Goal: Task Accomplishment & Management: Use online tool/utility

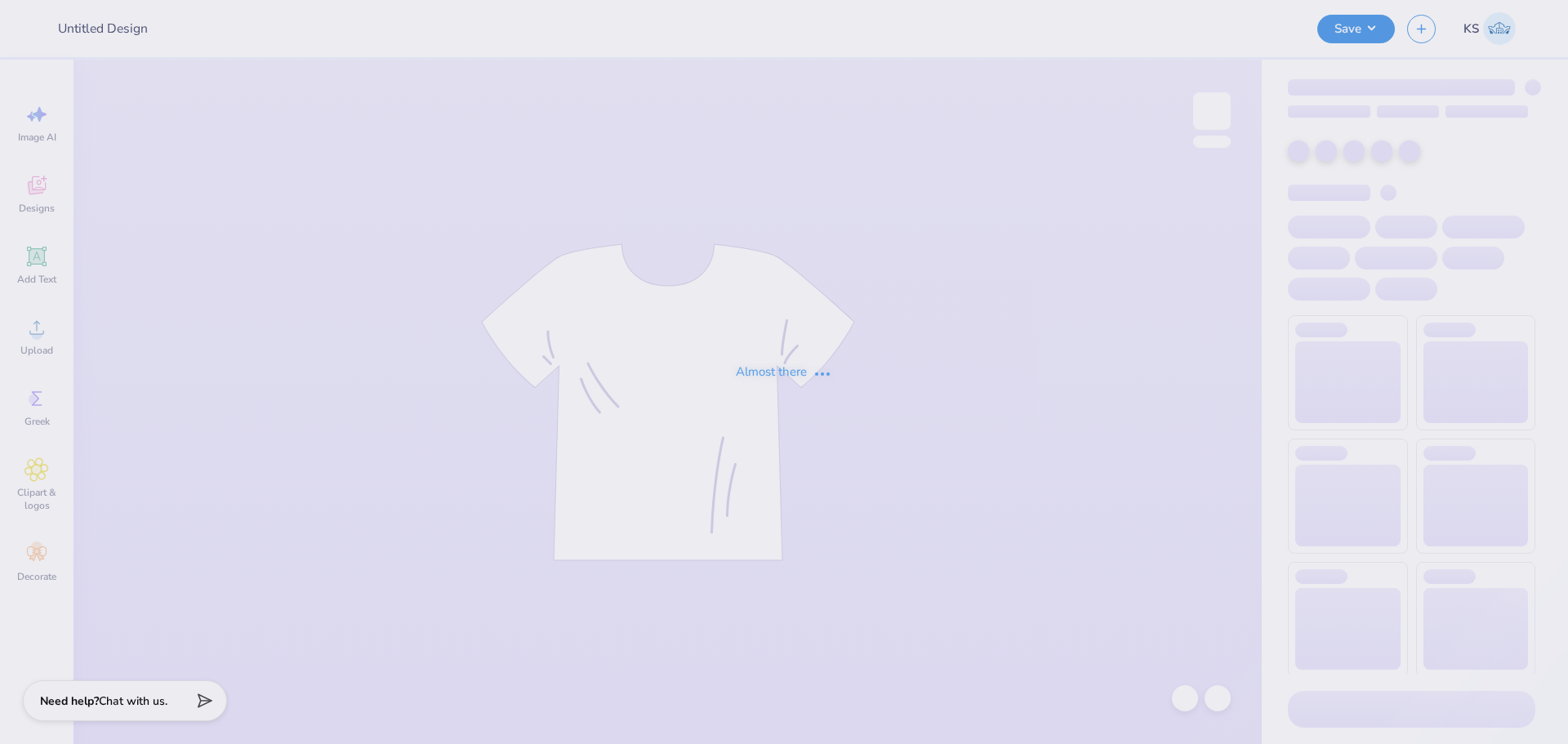
type input "Homecoming"
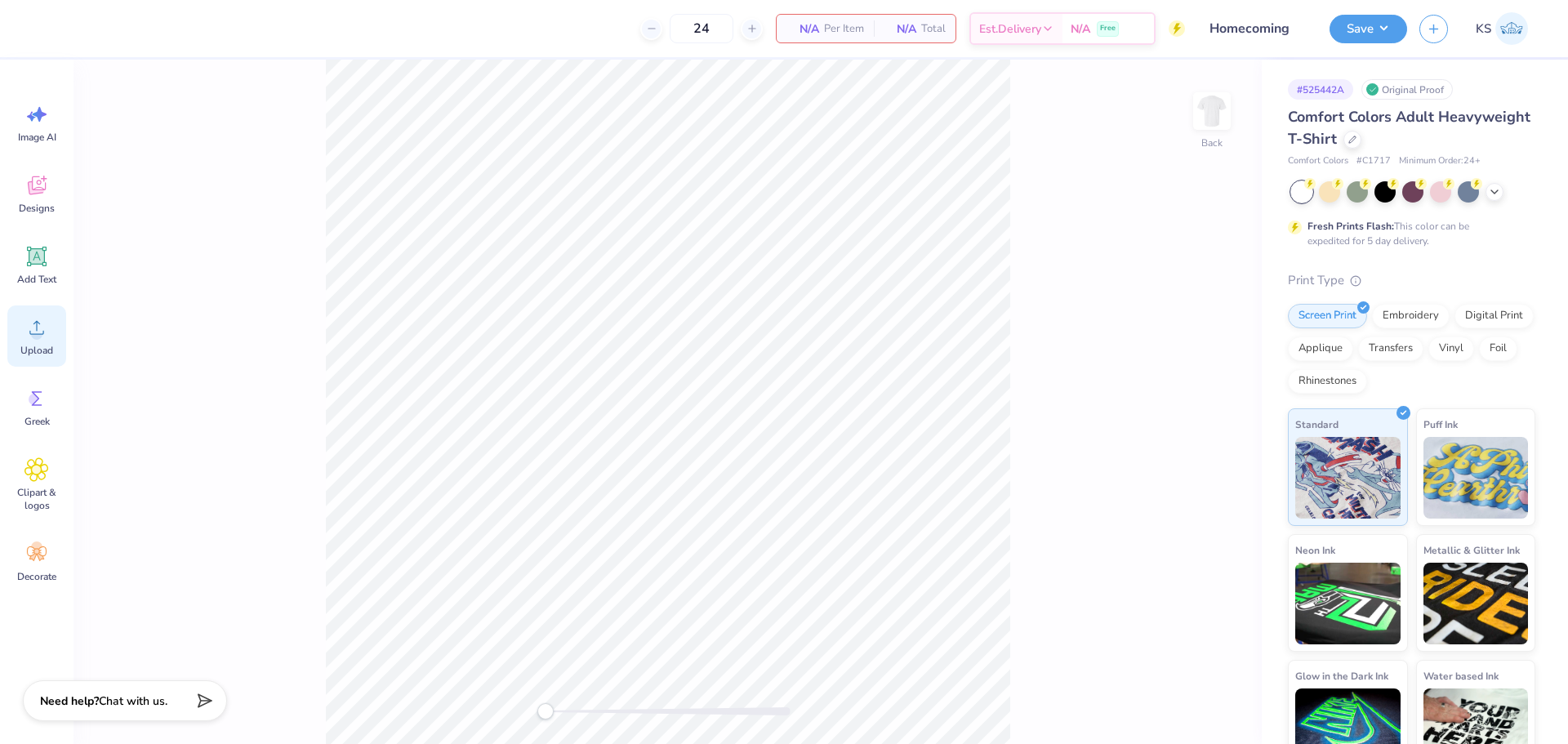
click at [22, 324] on div "Upload" at bounding box center [36, 336] width 59 height 61
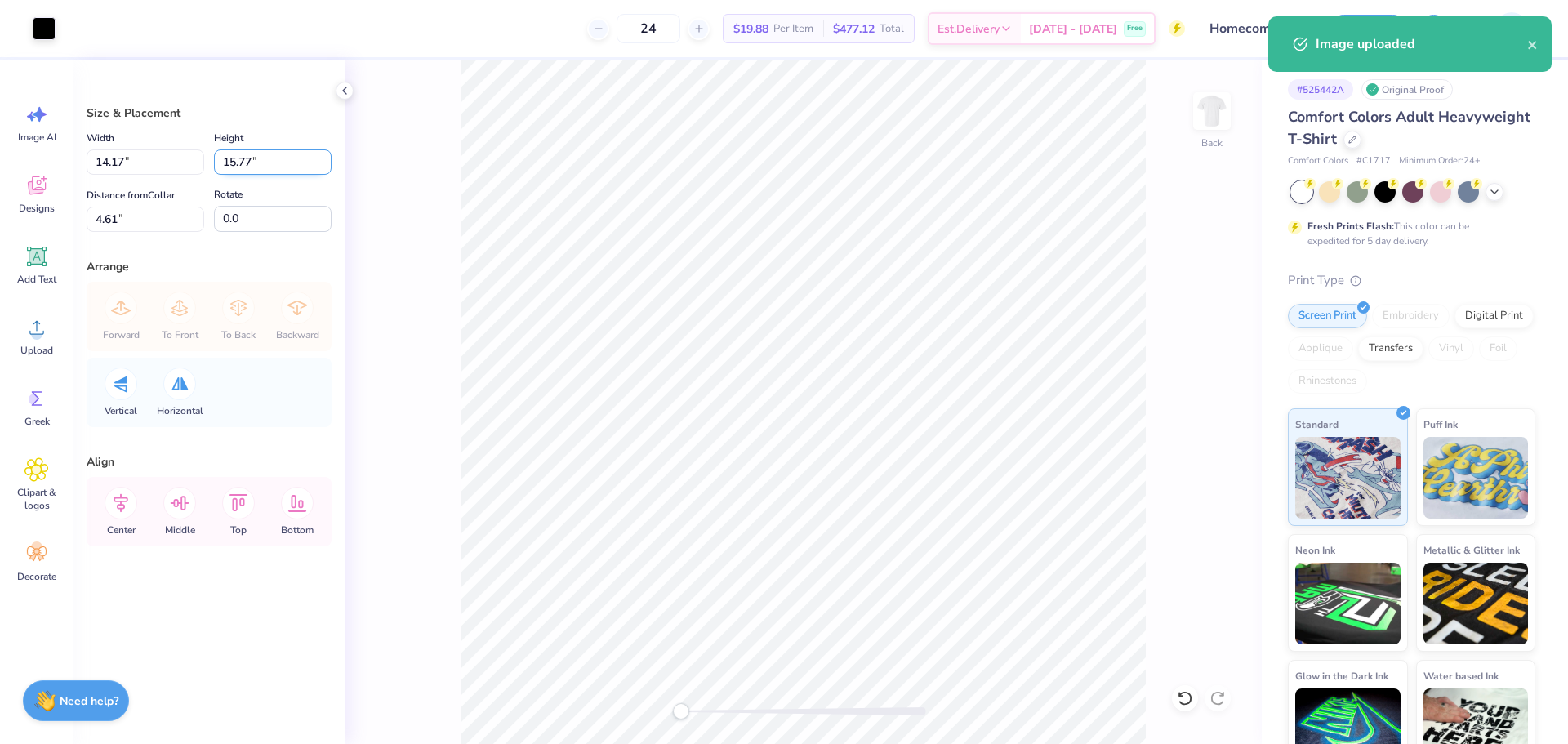
click at [240, 161] on input "15.77" at bounding box center [273, 161] width 118 height 25
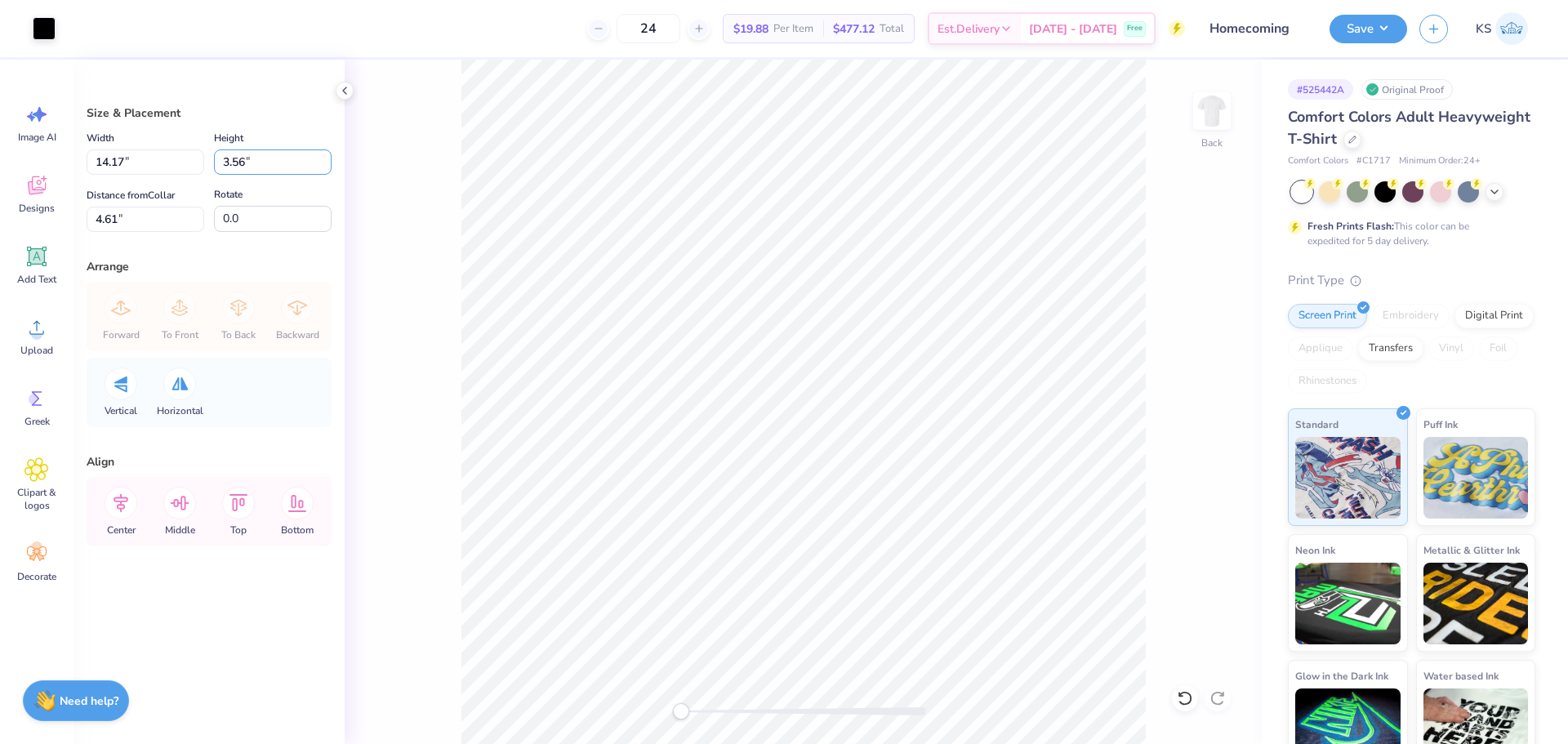
type input "3.56"
type input "3.20"
type input "10.72"
type input "3.5"
type input "3.14"
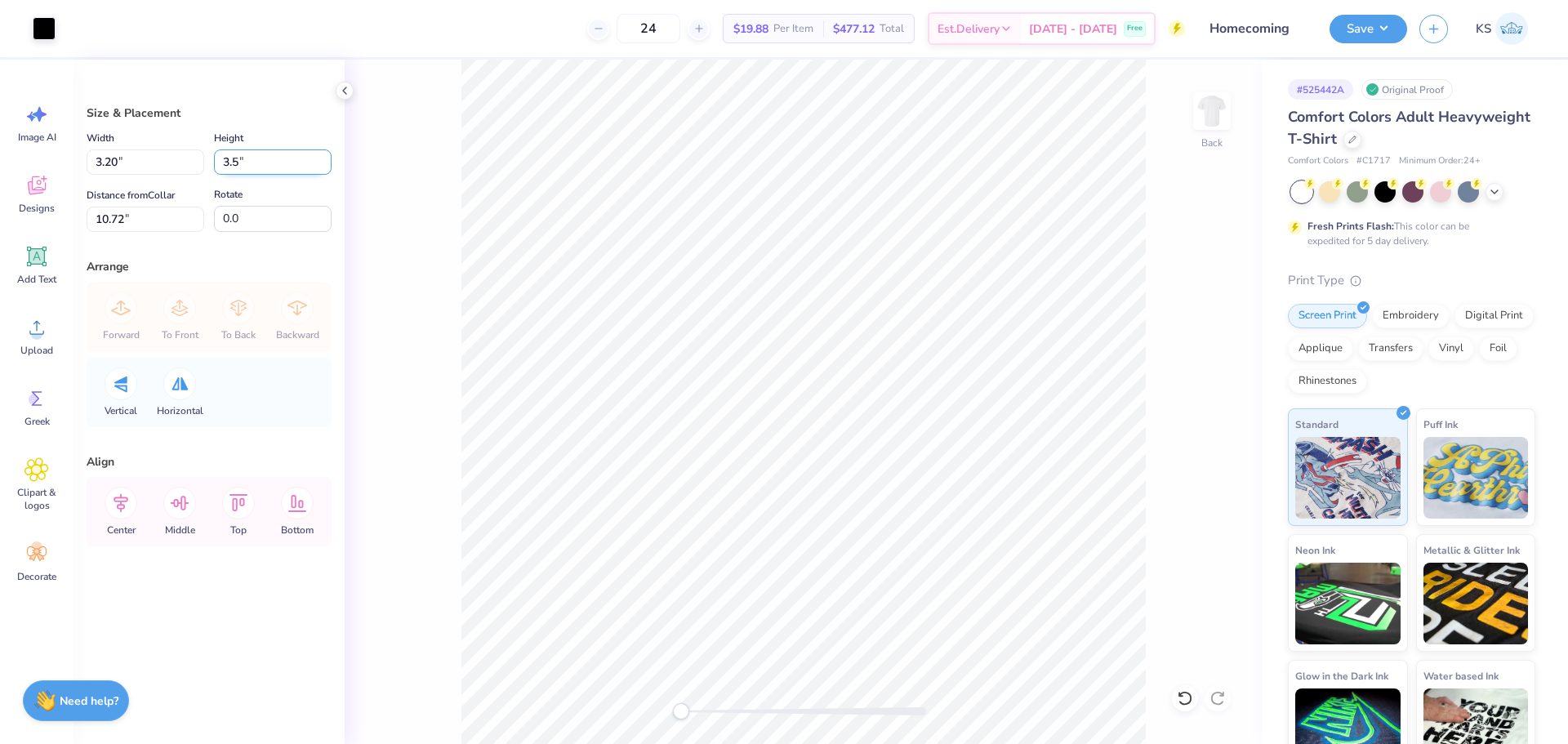
type input "3.50"
type input "10.75"
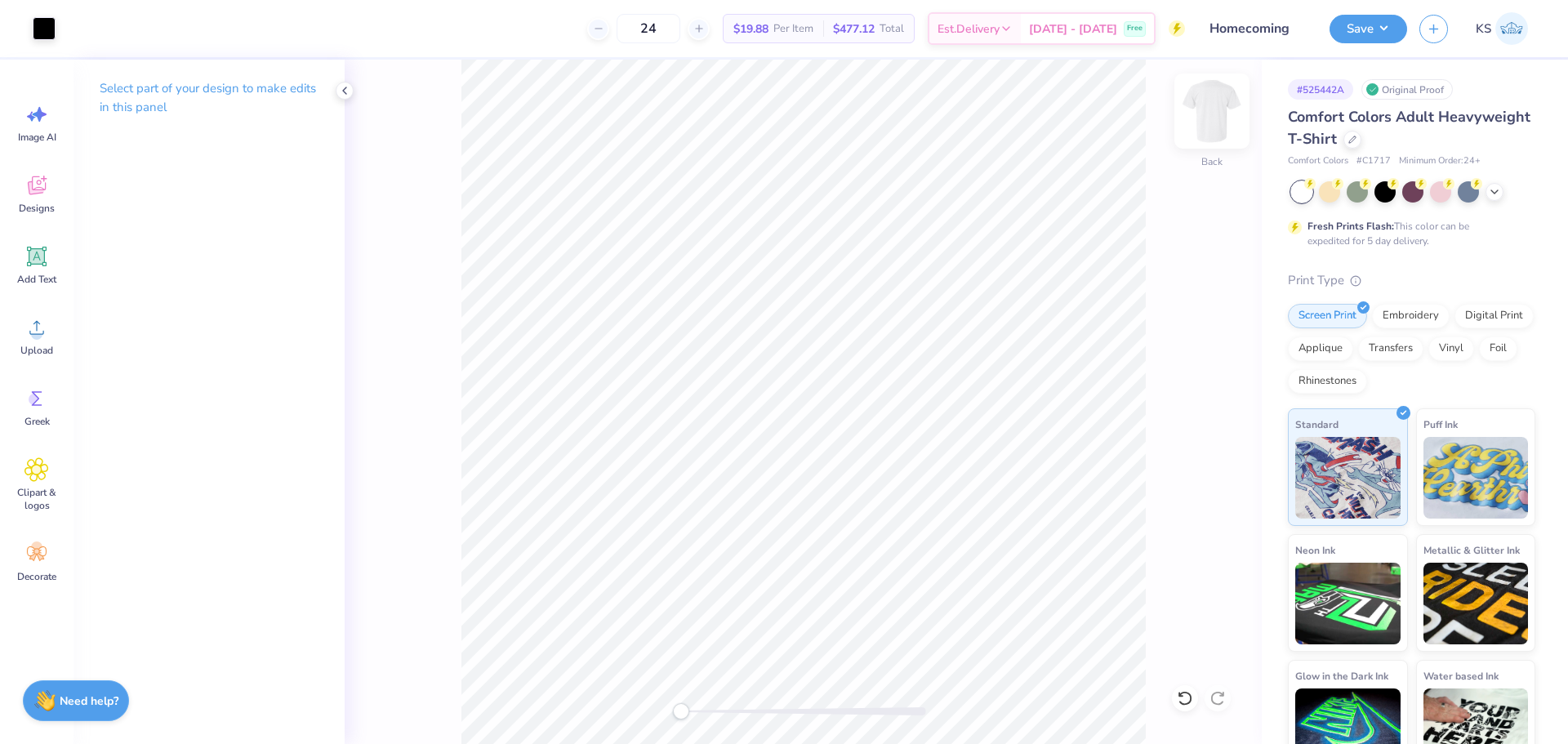
click at [1208, 108] on img at bounding box center [1212, 111] width 65 height 65
click at [37, 338] on circle at bounding box center [36, 333] width 11 height 11
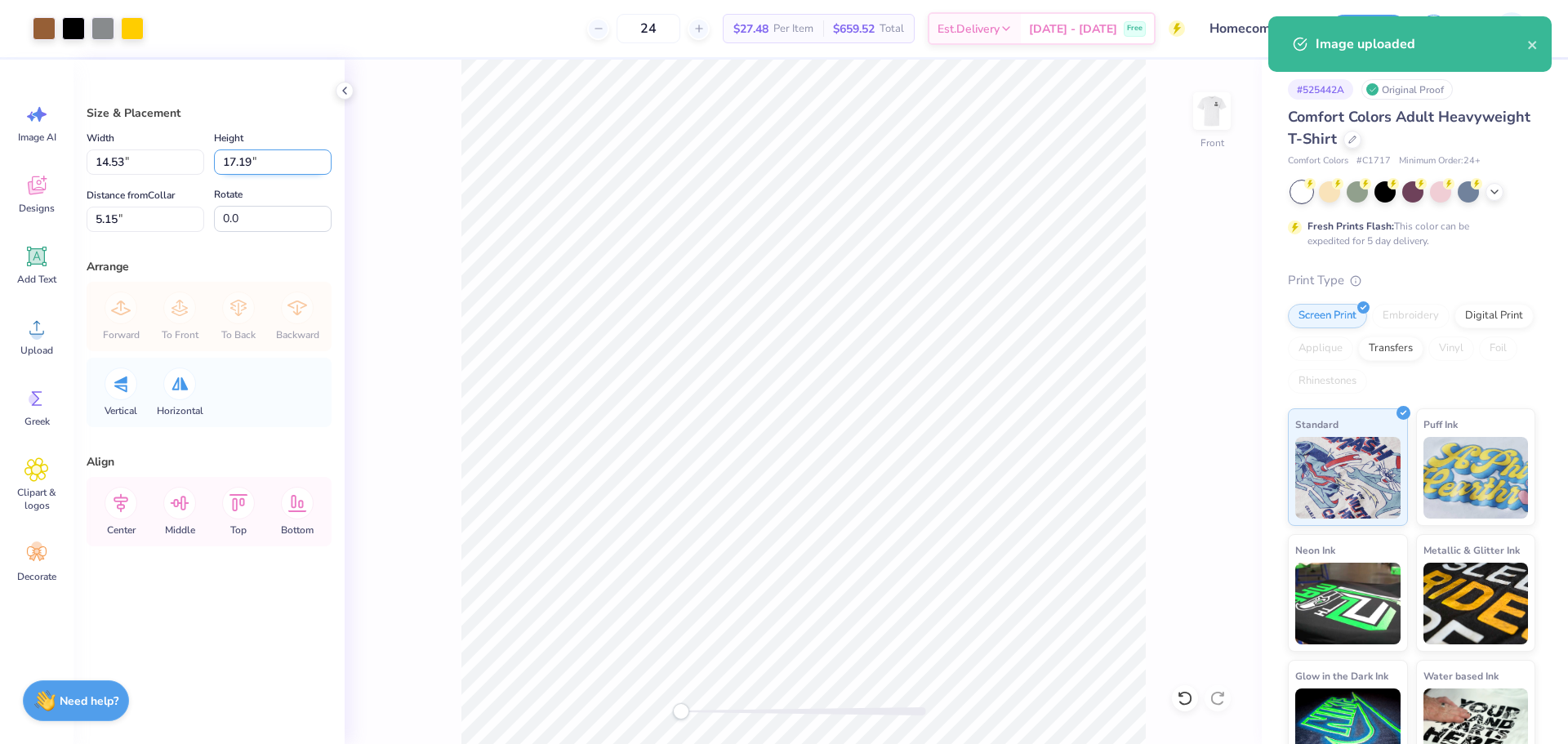
click at [244, 166] on input "17.19" at bounding box center [273, 161] width 118 height 25
type input "15"
type input "12.68"
type input "15.00"
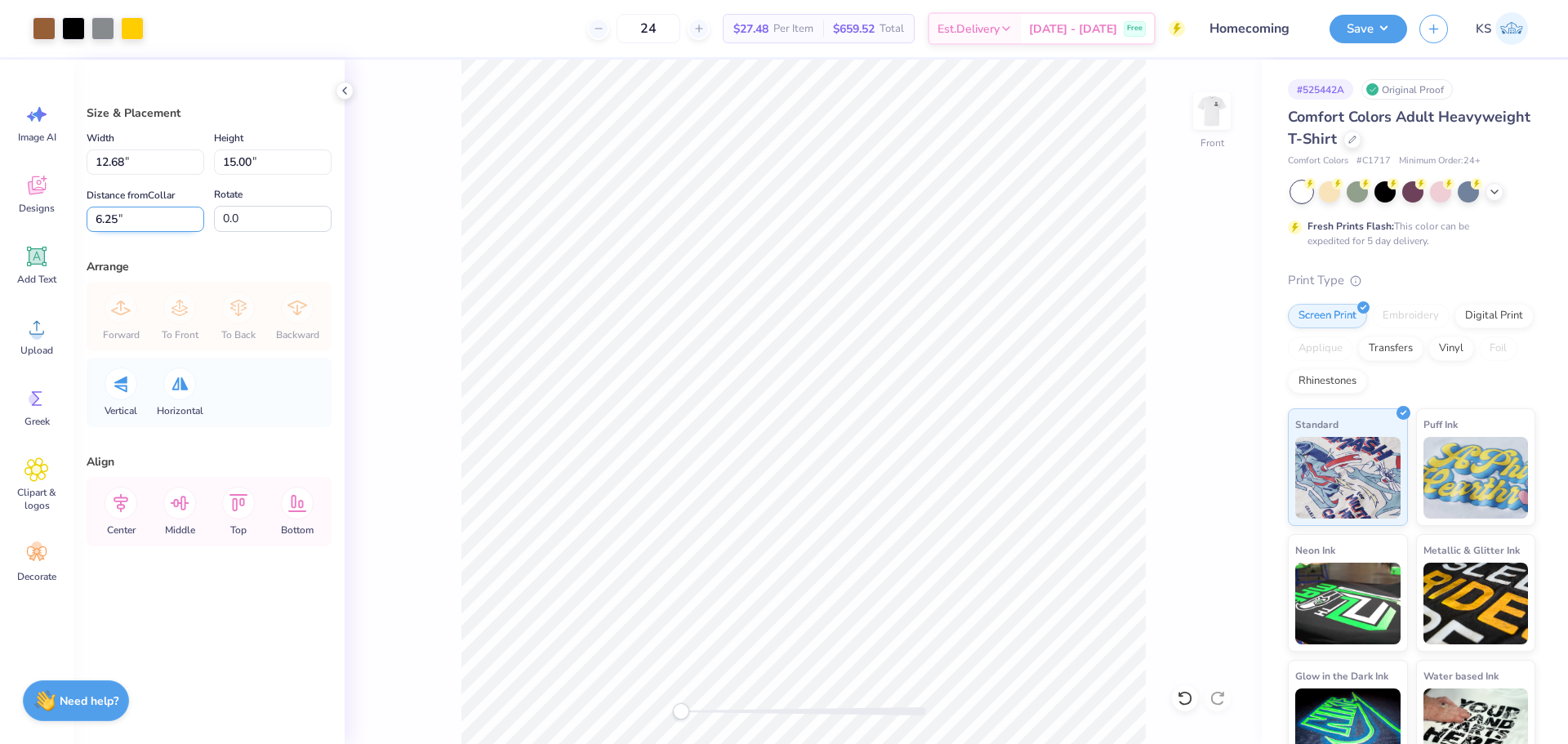
click at [146, 211] on input "6.25" at bounding box center [146, 218] width 118 height 25
type input "3"
click at [153, 171] on input "12.68" at bounding box center [146, 161] width 118 height 25
type input "12.50"
type input "14.79"
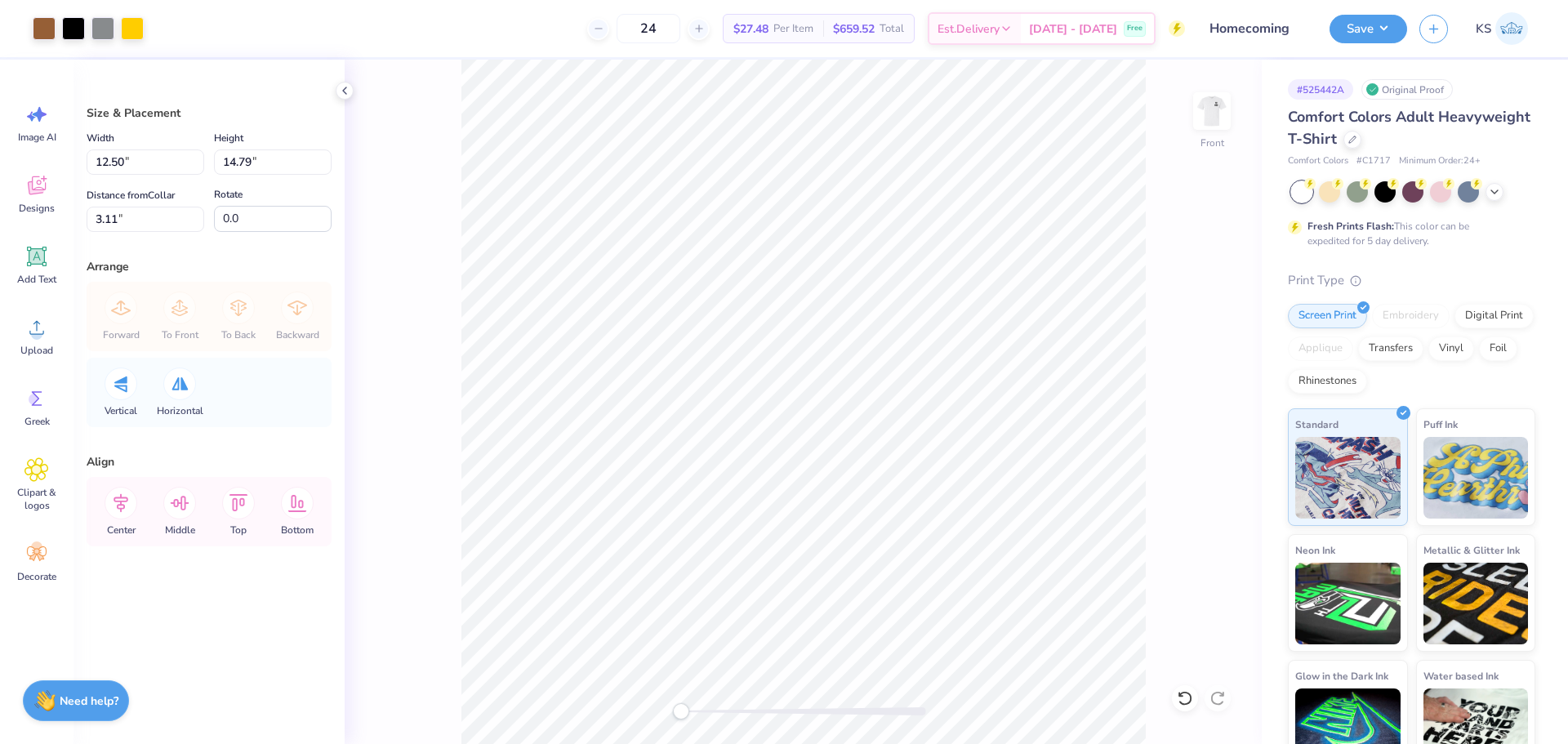
click at [175, 204] on label "Distance from Collar" at bounding box center [131, 195] width 88 height 19
click at [175, 206] on input "3.11" at bounding box center [146, 218] width 118 height 25
click at [170, 218] on input "3.11" at bounding box center [146, 218] width 118 height 25
type input "3"
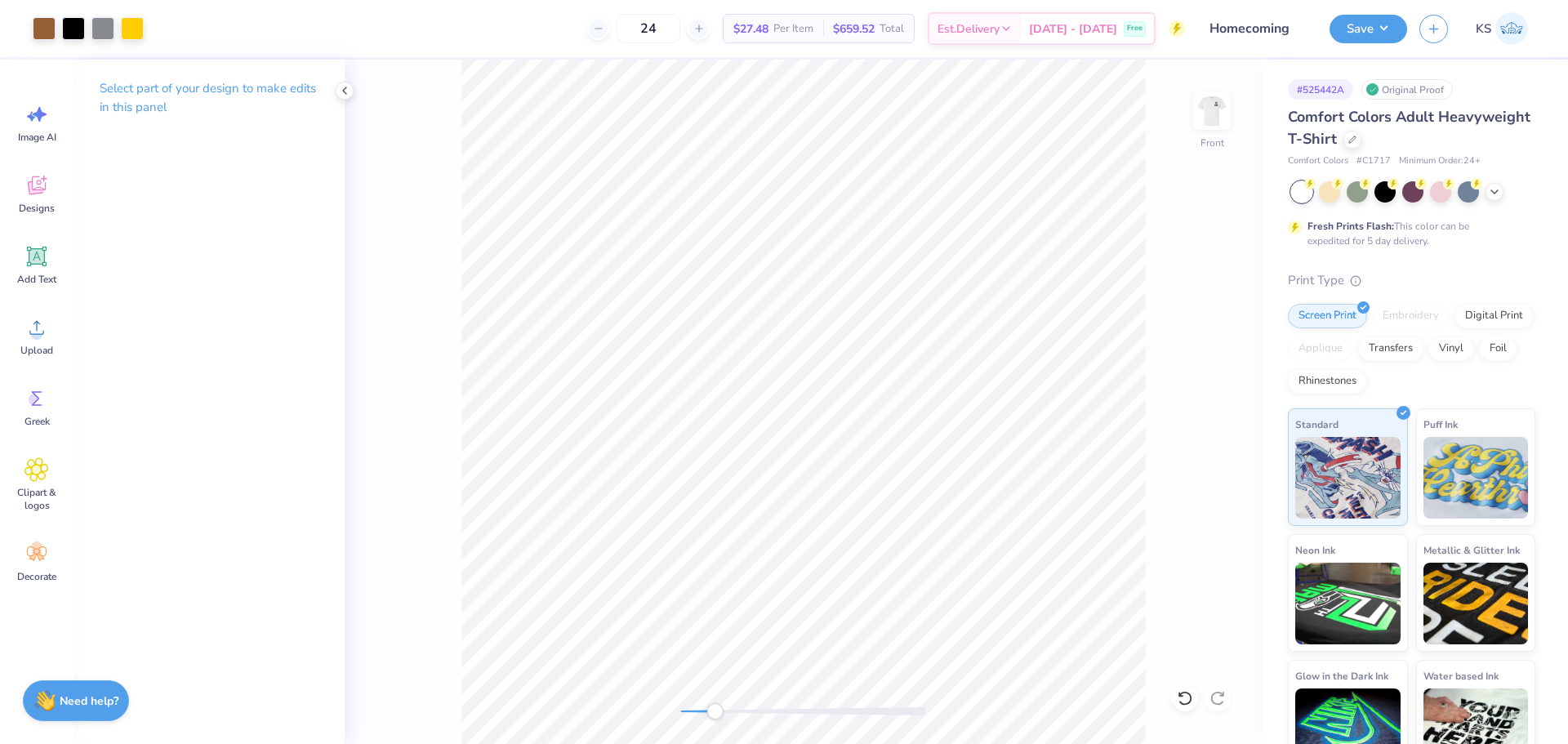
click at [714, 691] on div "Front" at bounding box center [803, 402] width 917 height 684
click at [667, 693] on div "Front" at bounding box center [803, 402] width 917 height 684
drag, startPoint x: 684, startPoint y: 717, endPoint x: 727, endPoint y: 711, distance: 43.4
click at [727, 711] on div "Accessibility label" at bounding box center [727, 711] width 17 height 17
click at [636, 688] on div "Front" at bounding box center [803, 402] width 917 height 684
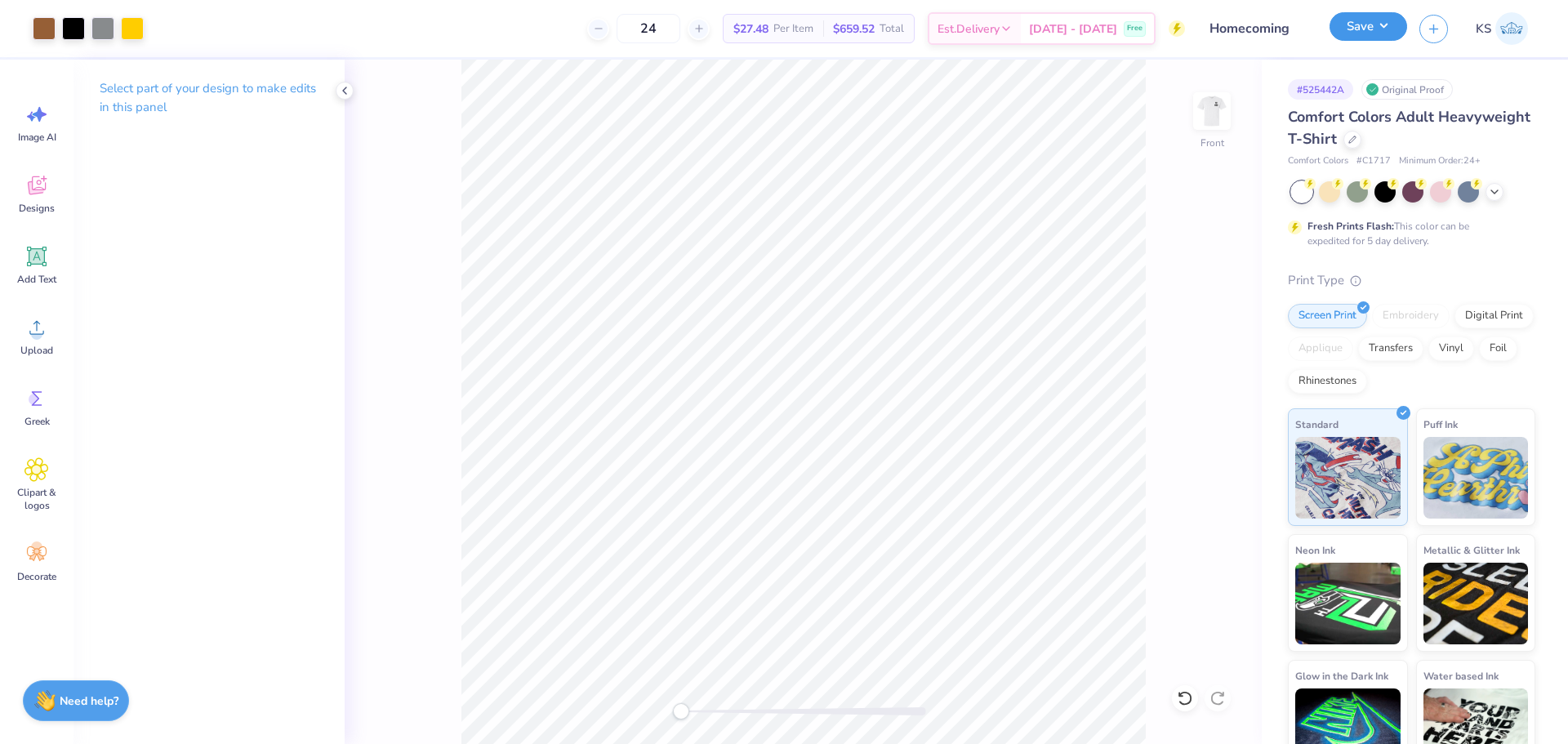
click at [1373, 32] on button "Save" at bounding box center [1368, 26] width 77 height 29
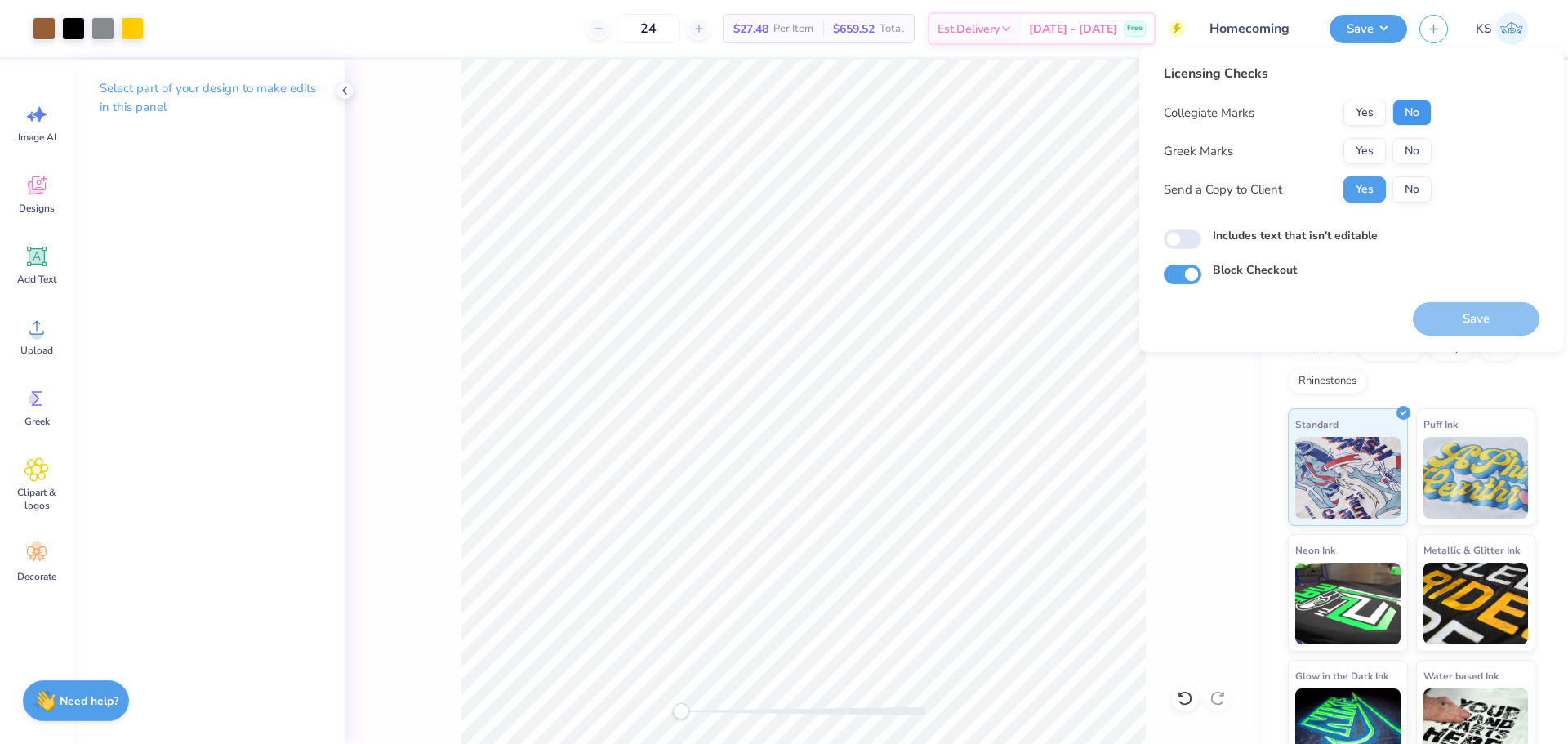
click at [1401, 115] on button "No" at bounding box center [1411, 113] width 39 height 26
click at [1361, 154] on button "Yes" at bounding box center [1364, 151] width 42 height 26
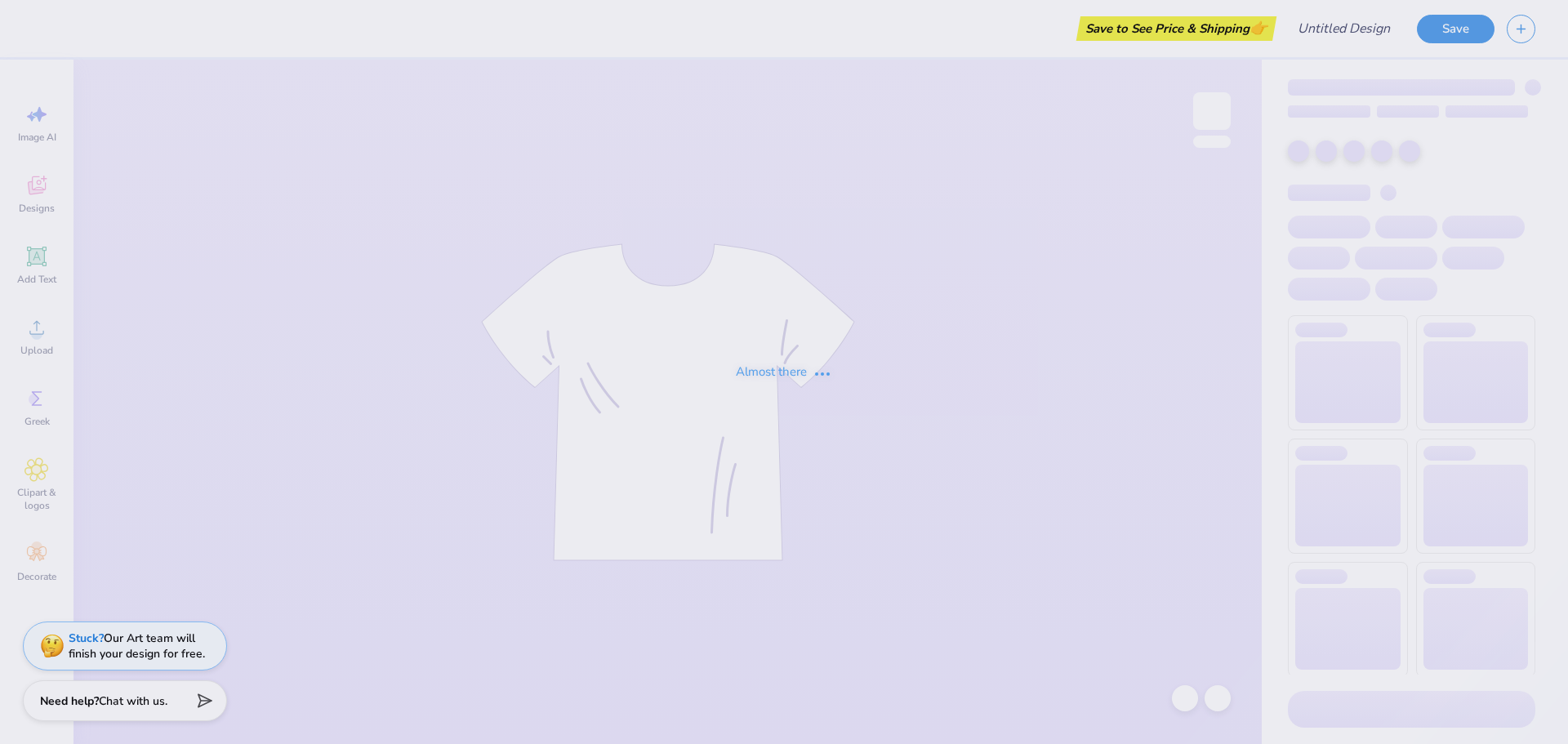
type input "Homecoming"
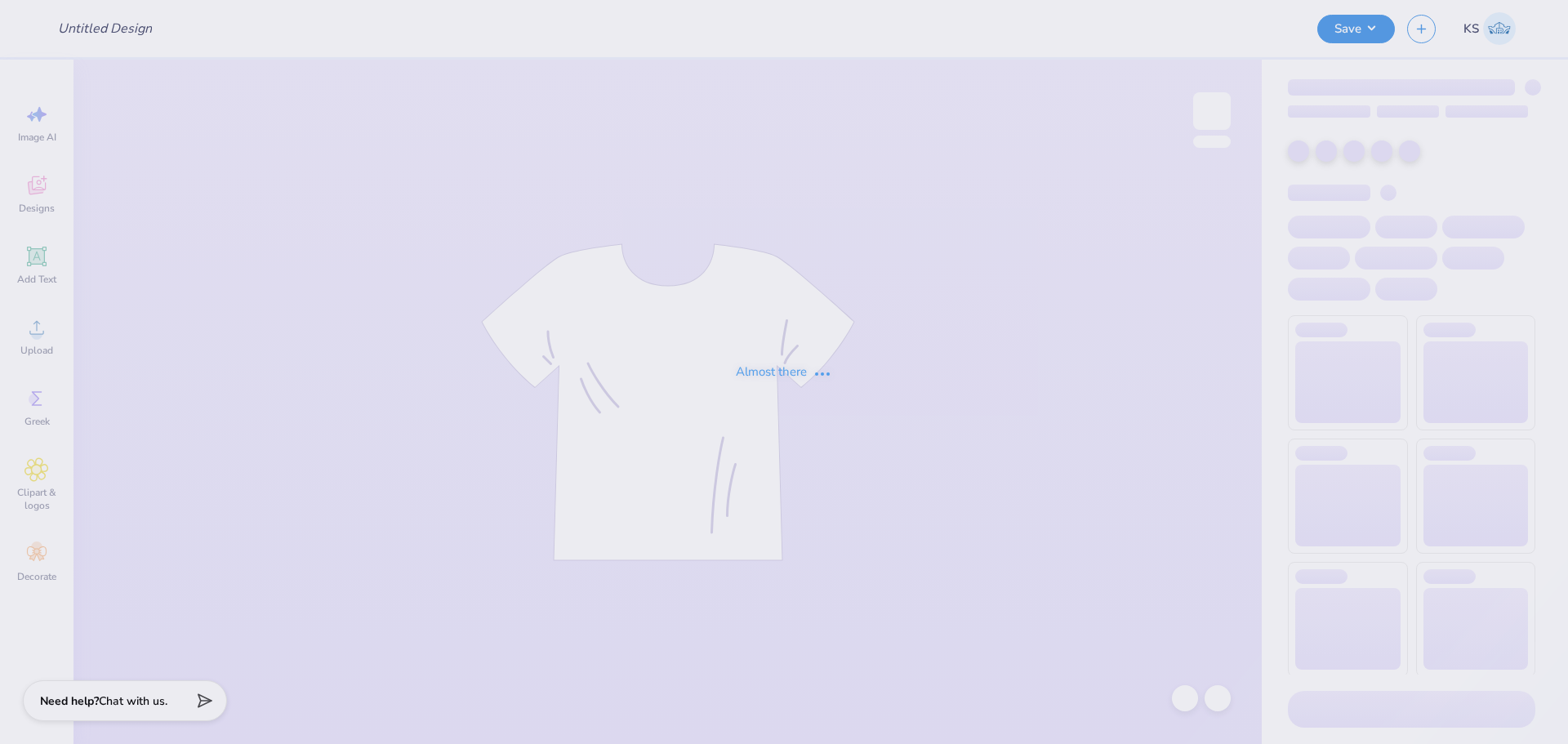
type input "Homecoming"
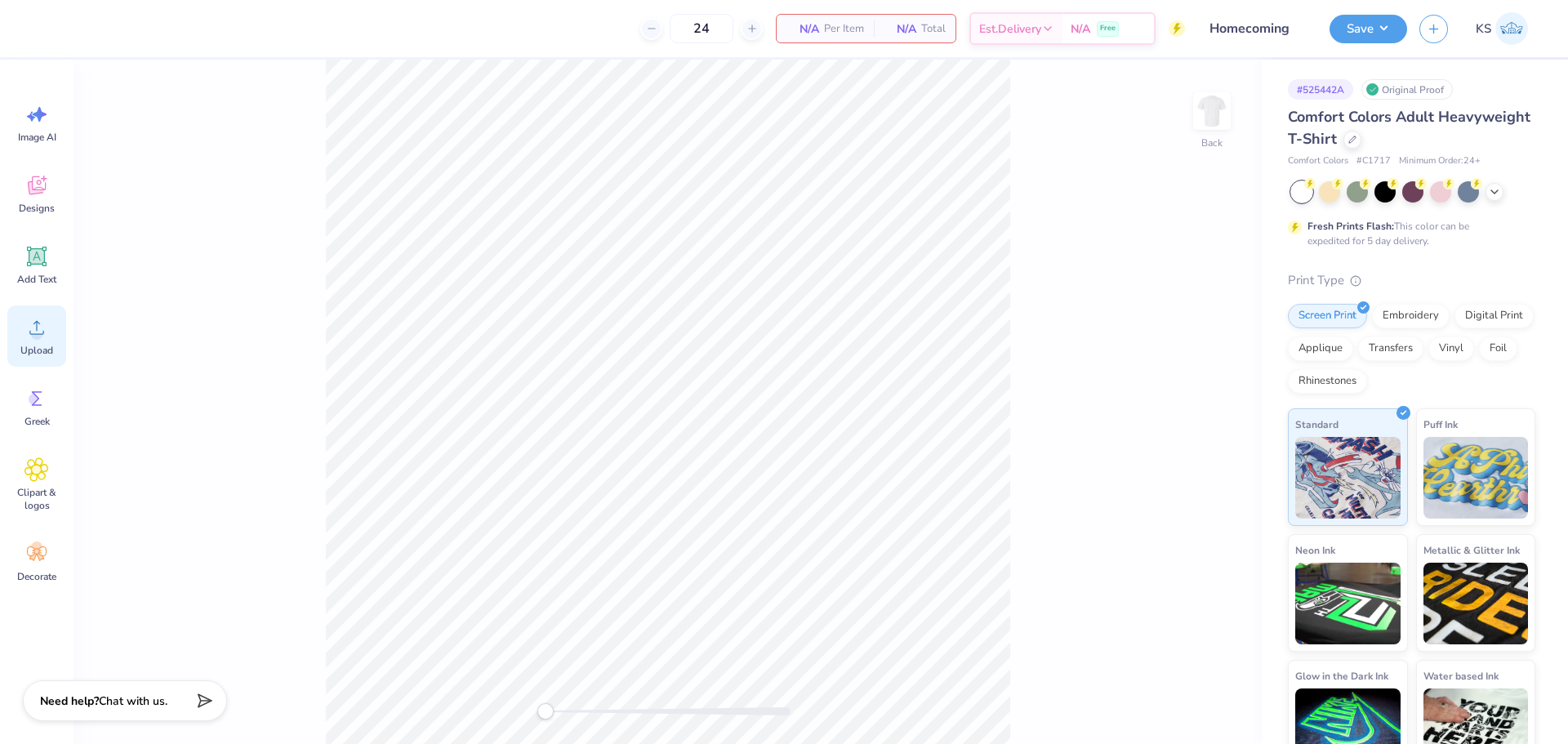
click at [32, 337] on icon at bounding box center [37, 327] width 25 height 25
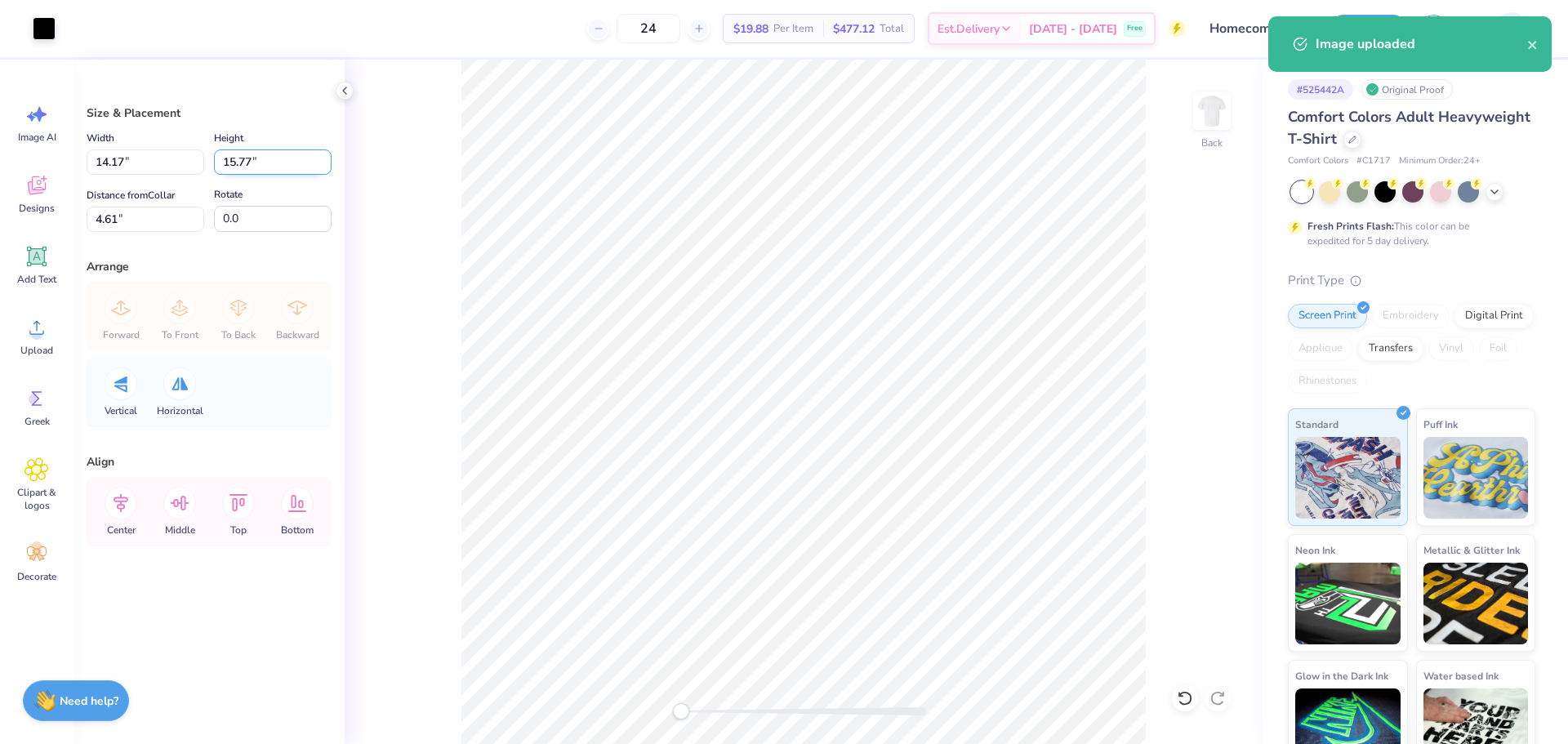
click at [247, 162] on input "15.77" at bounding box center [273, 161] width 118 height 25
type input "3.5"
type input "3.15"
type input "3.50"
type input "10.75"
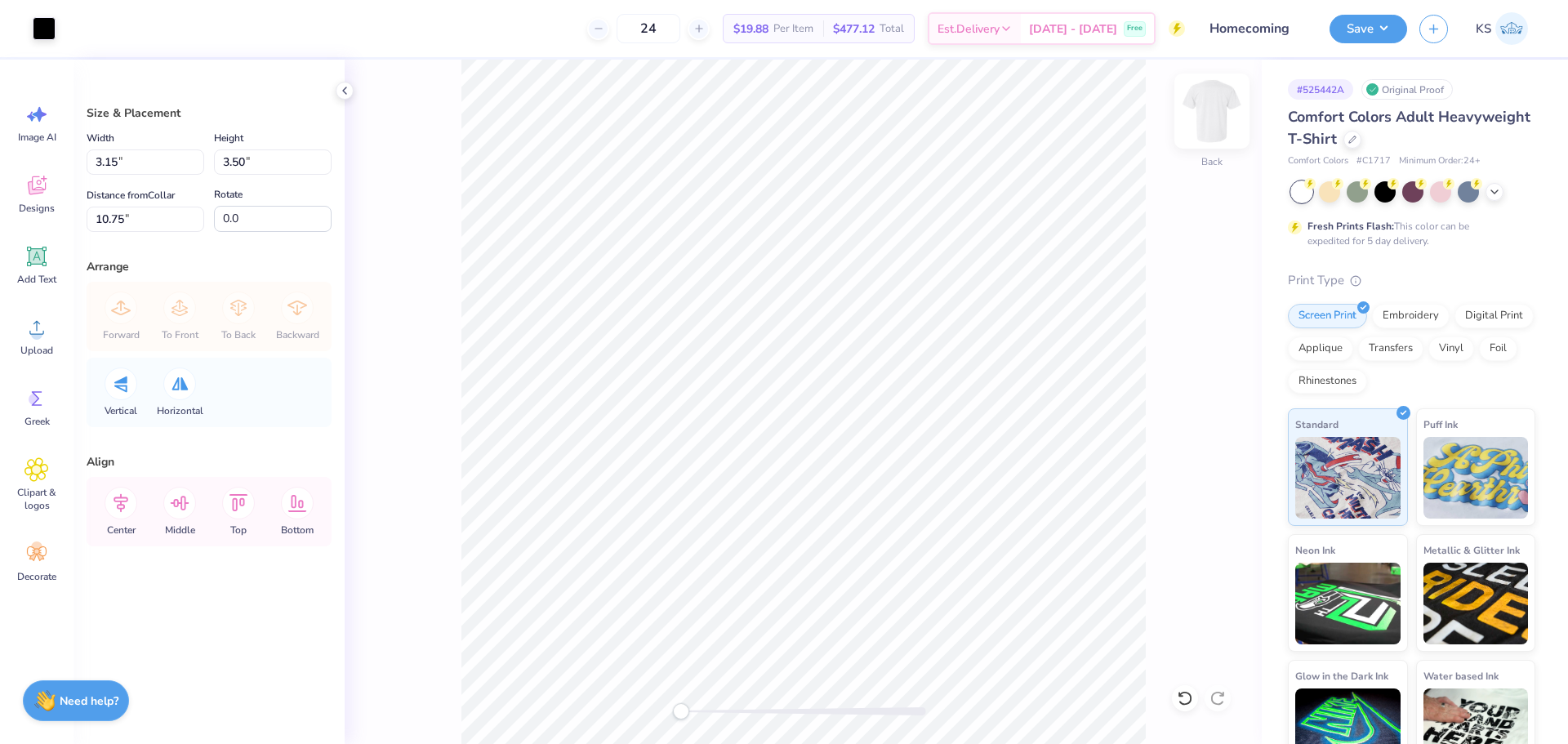
click at [1199, 123] on img at bounding box center [1212, 111] width 65 height 65
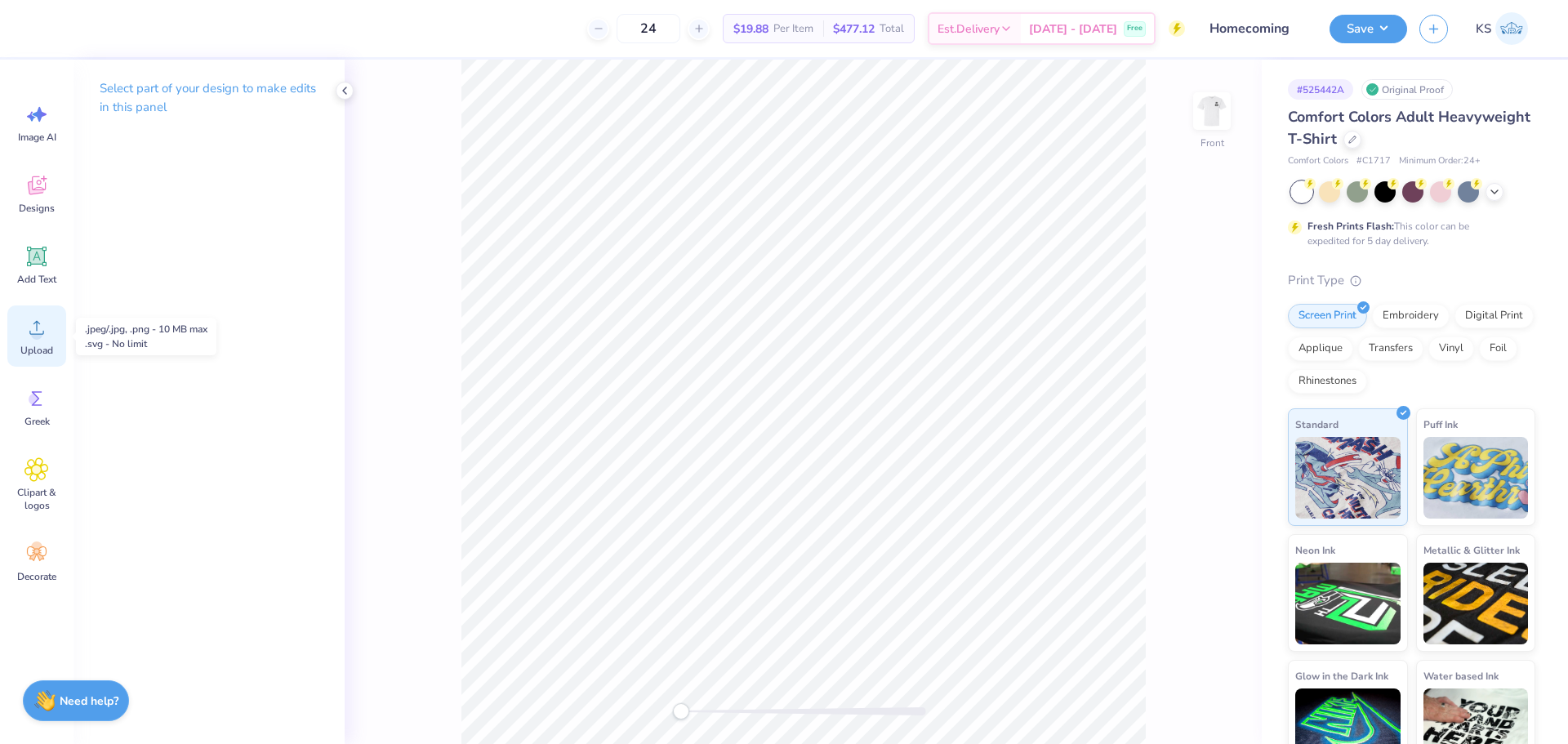
click at [41, 329] on icon at bounding box center [37, 327] width 25 height 25
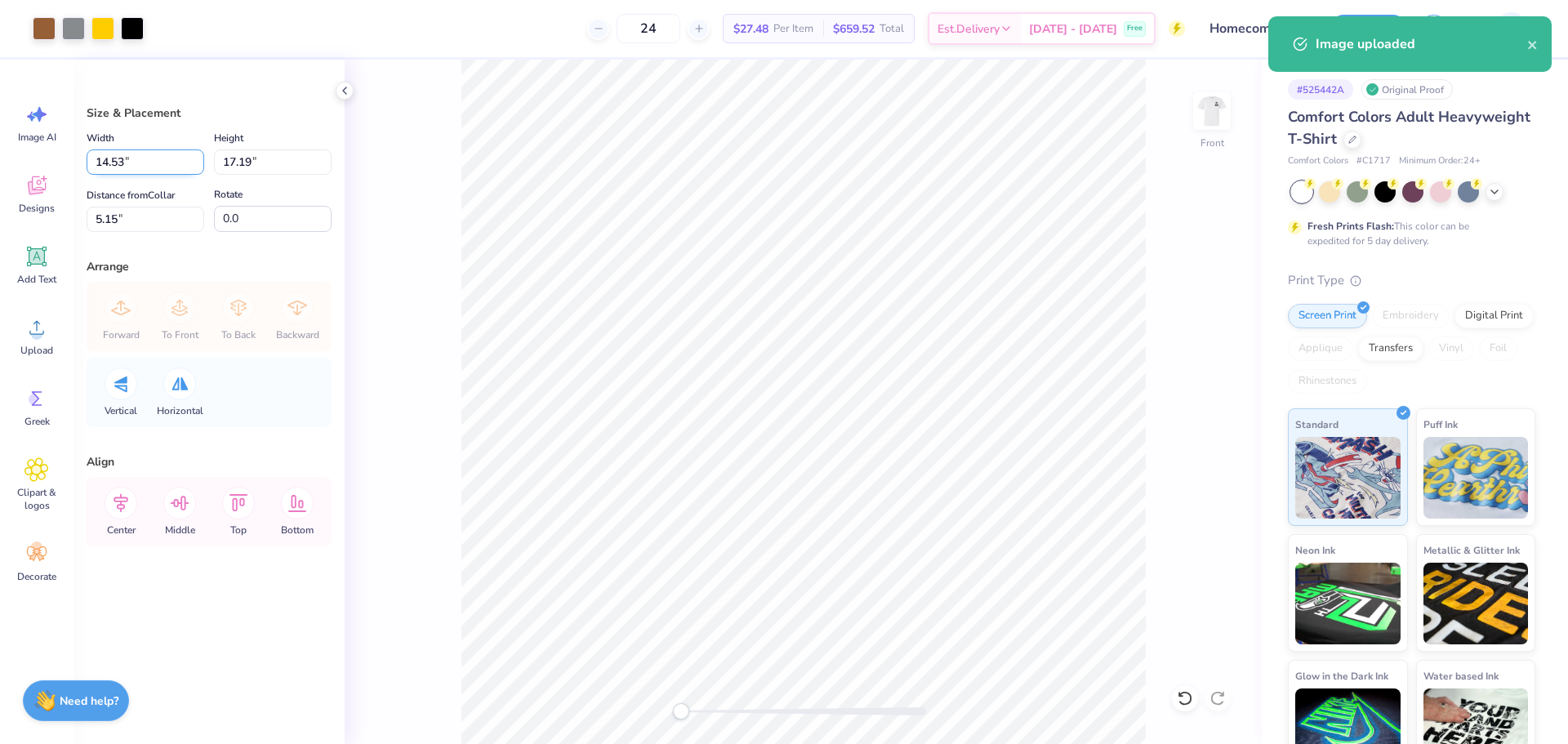
click at [154, 170] on input "14.53" at bounding box center [146, 161] width 118 height 25
type input "12.50"
type input "14.79"
click at [161, 226] on input "6.36" at bounding box center [146, 218] width 118 height 25
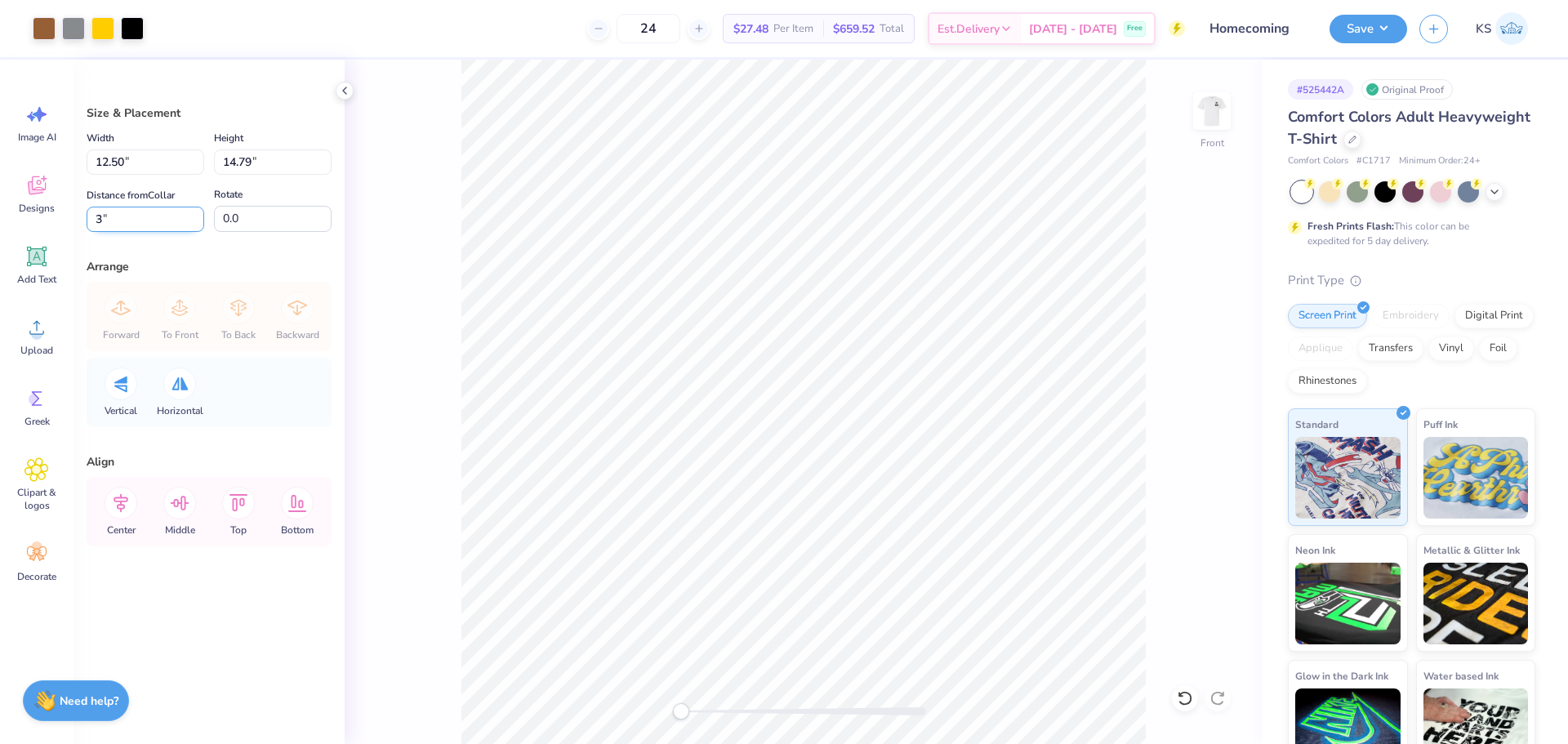
type input "3"
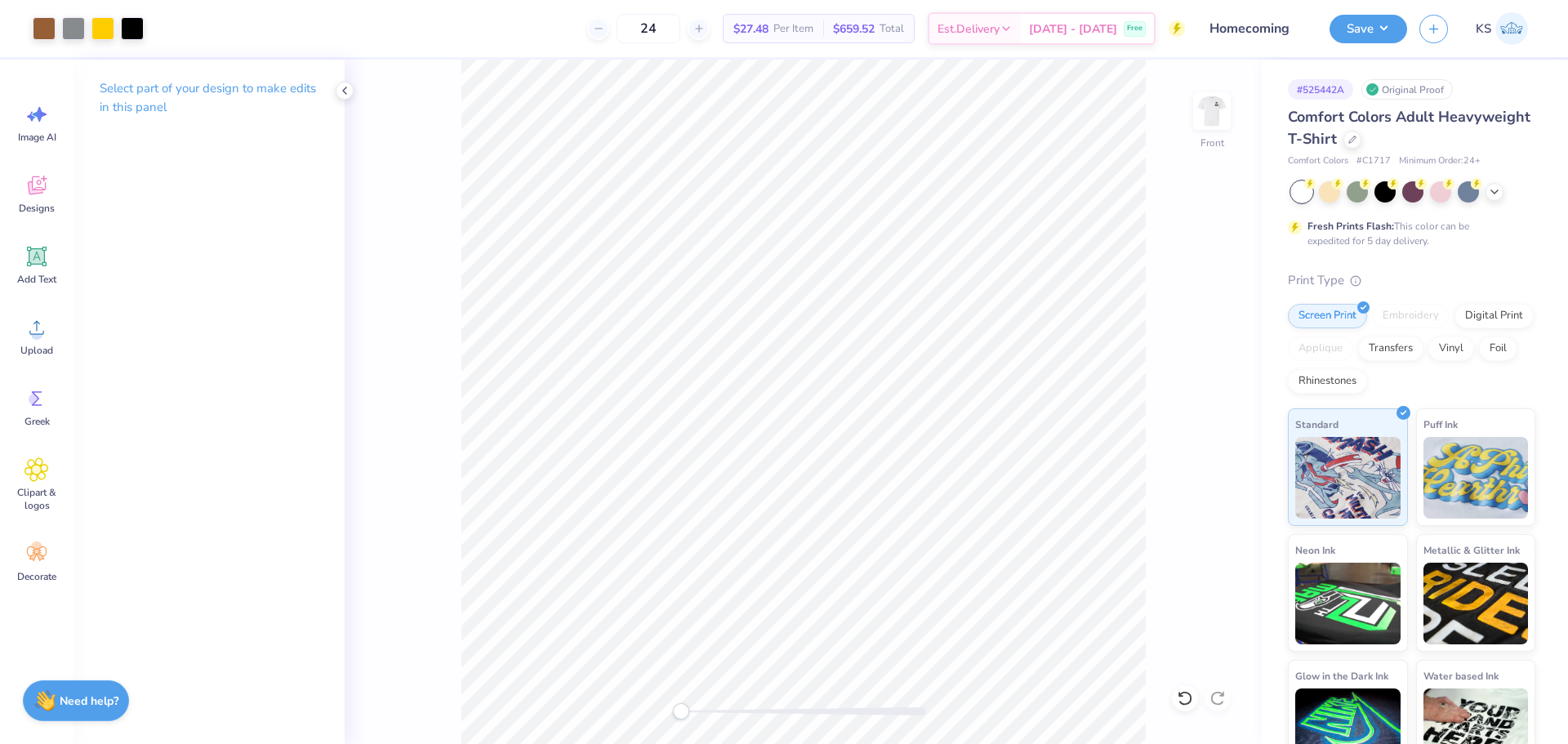
click at [660, 672] on div "Front" at bounding box center [803, 402] width 917 height 684
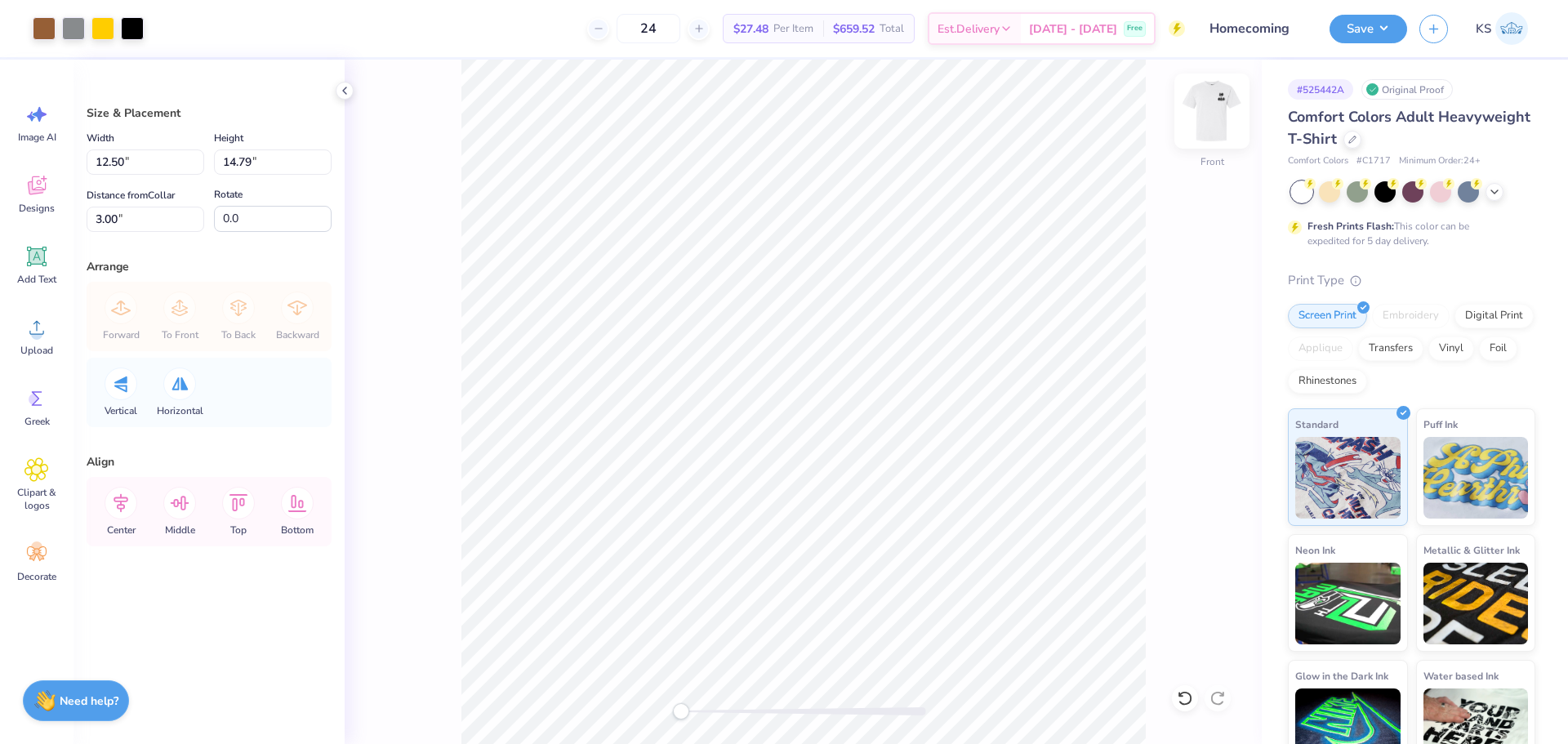
click at [1215, 120] on img at bounding box center [1212, 111] width 65 height 65
click at [1219, 110] on img at bounding box center [1212, 111] width 65 height 65
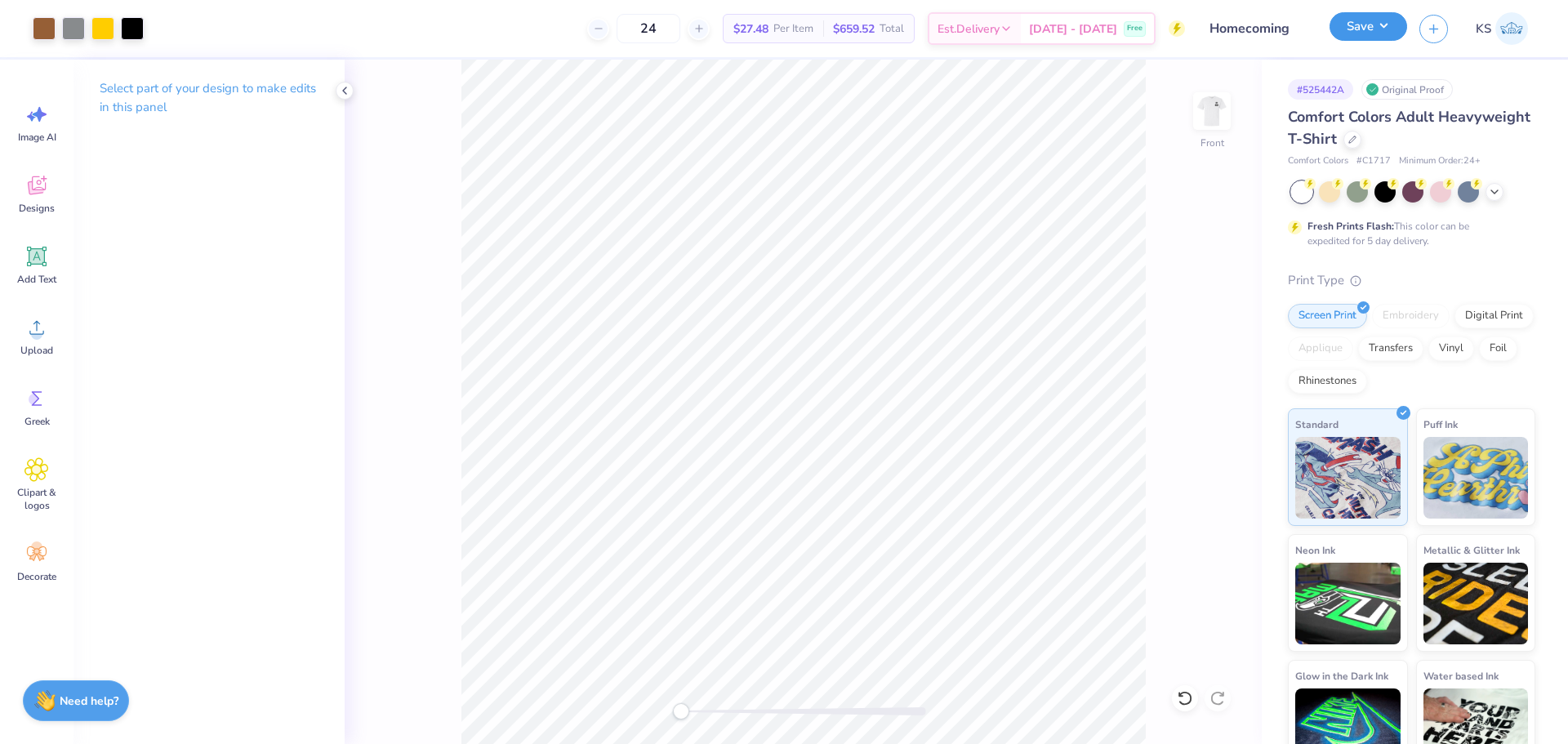
click at [1382, 19] on button "Save" at bounding box center [1368, 26] width 77 height 29
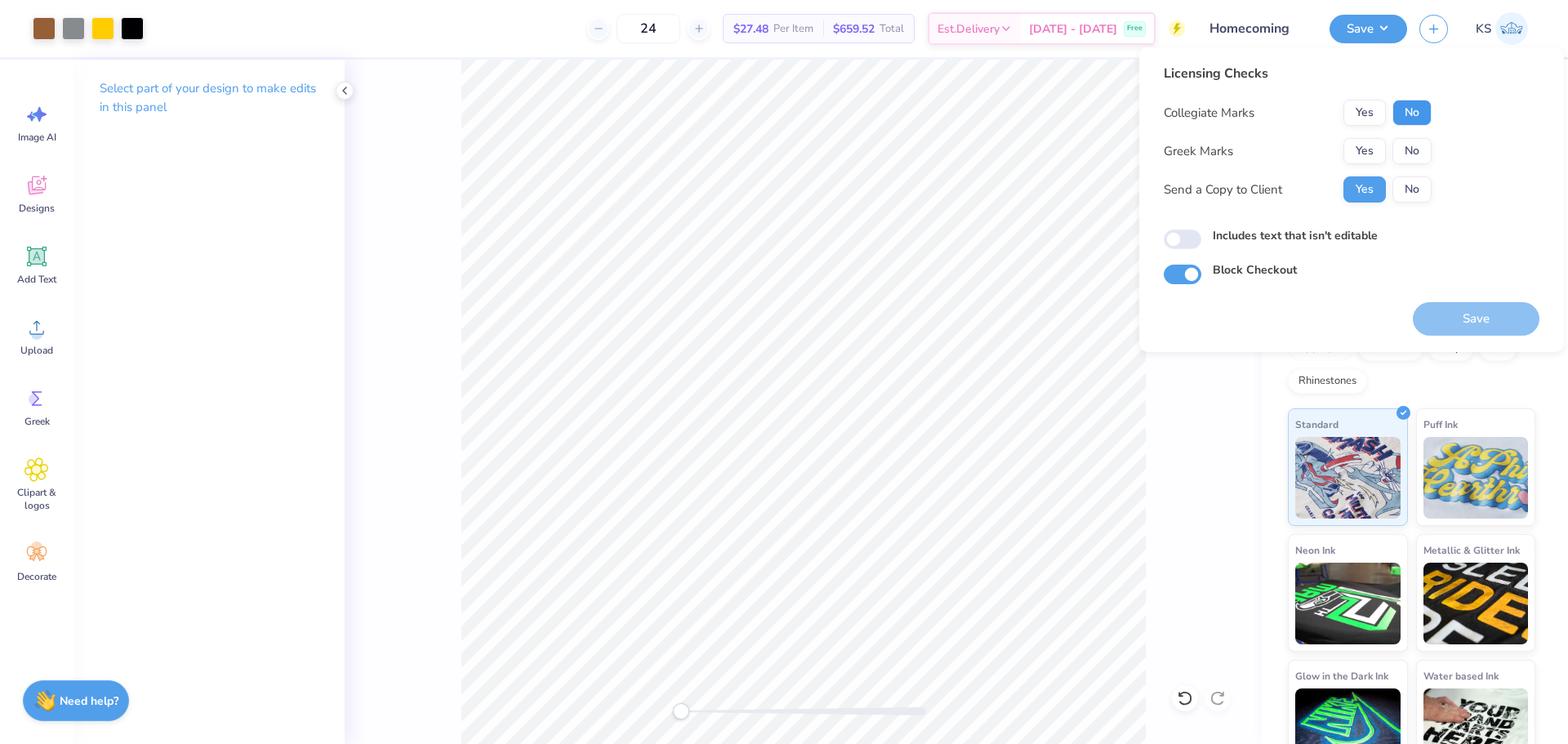
click at [1395, 119] on button "No" at bounding box center [1411, 113] width 39 height 26
click at [1368, 150] on button "Yes" at bounding box center [1364, 151] width 42 height 26
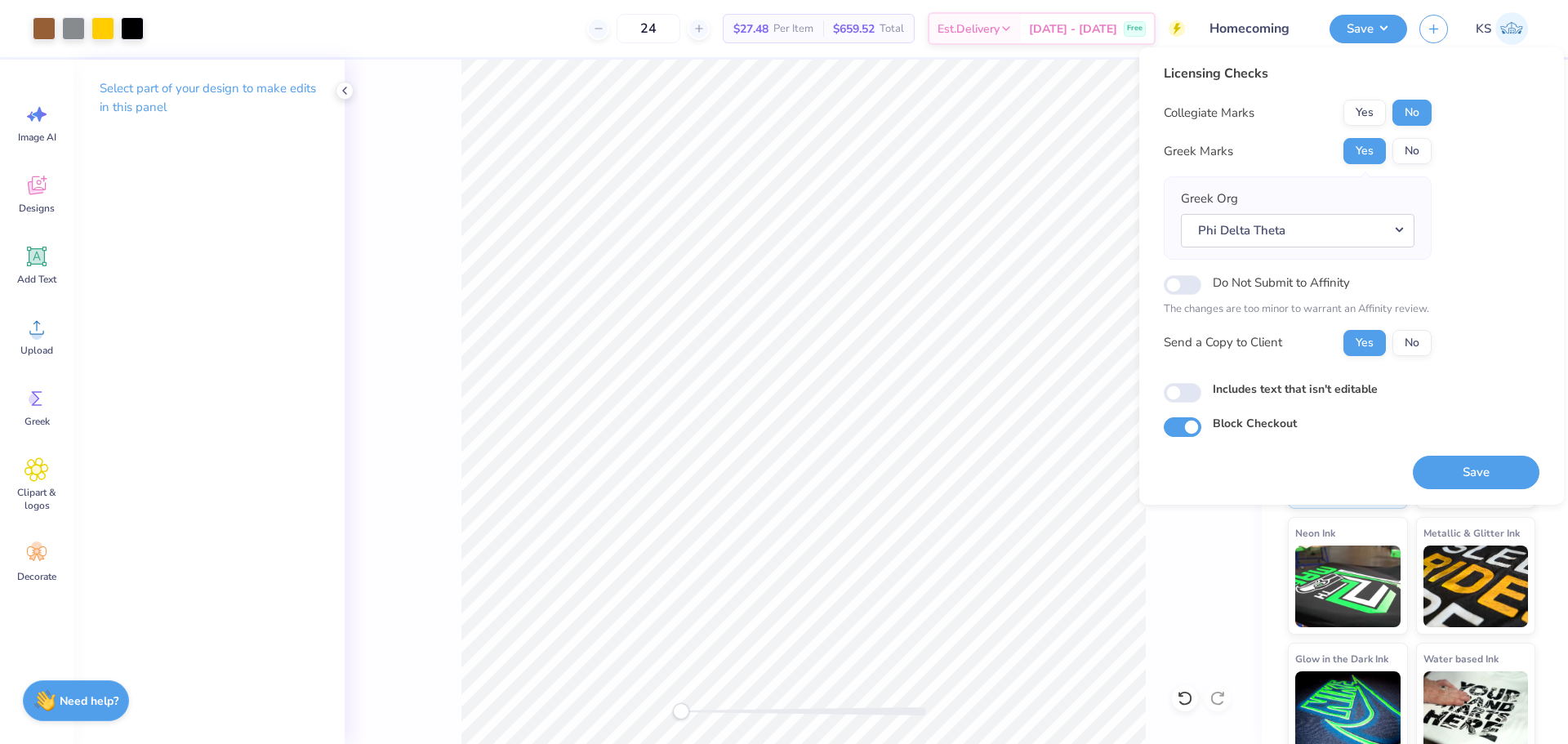
scroll to position [33, 0]
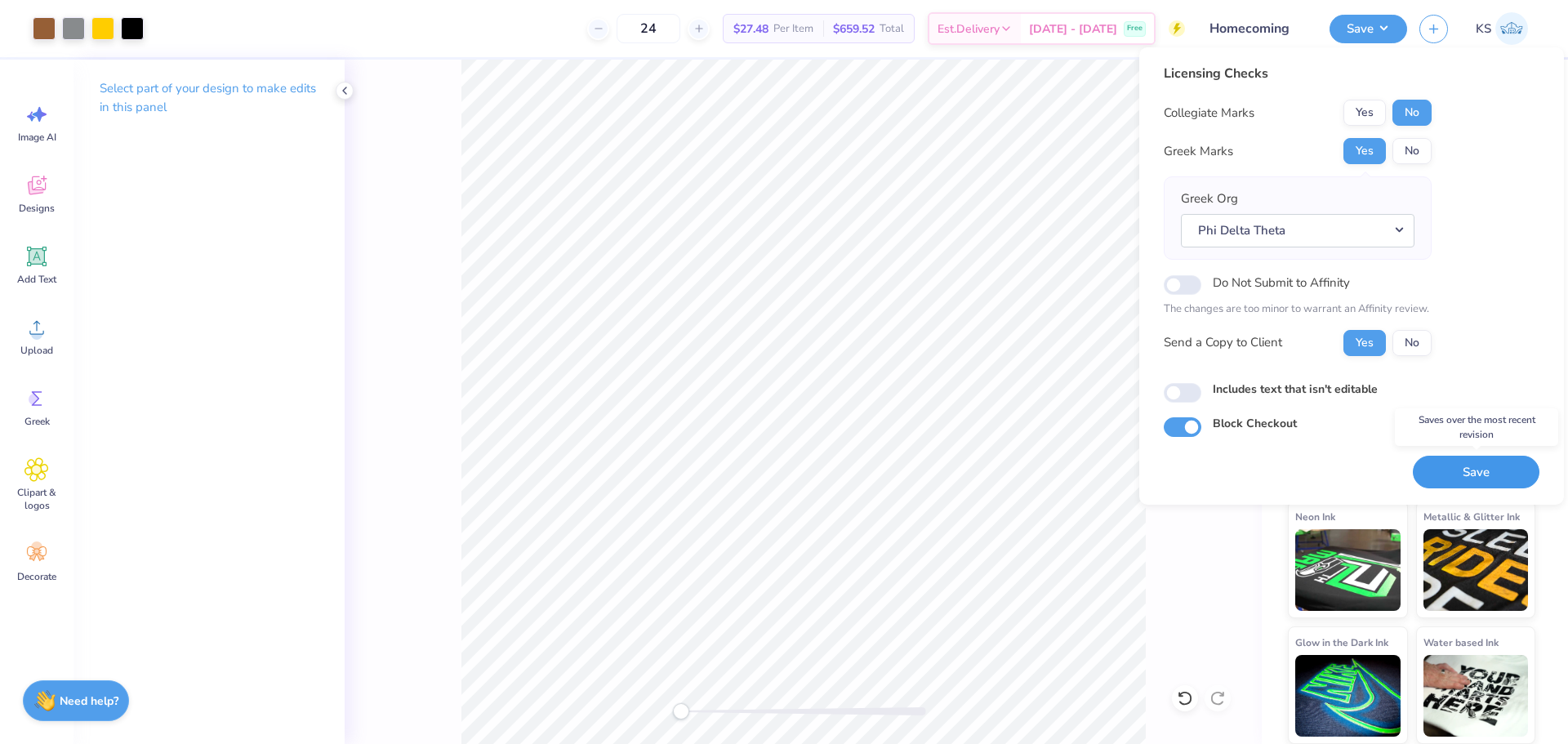
click at [1471, 467] on button "Save" at bounding box center [1476, 472] width 126 height 33
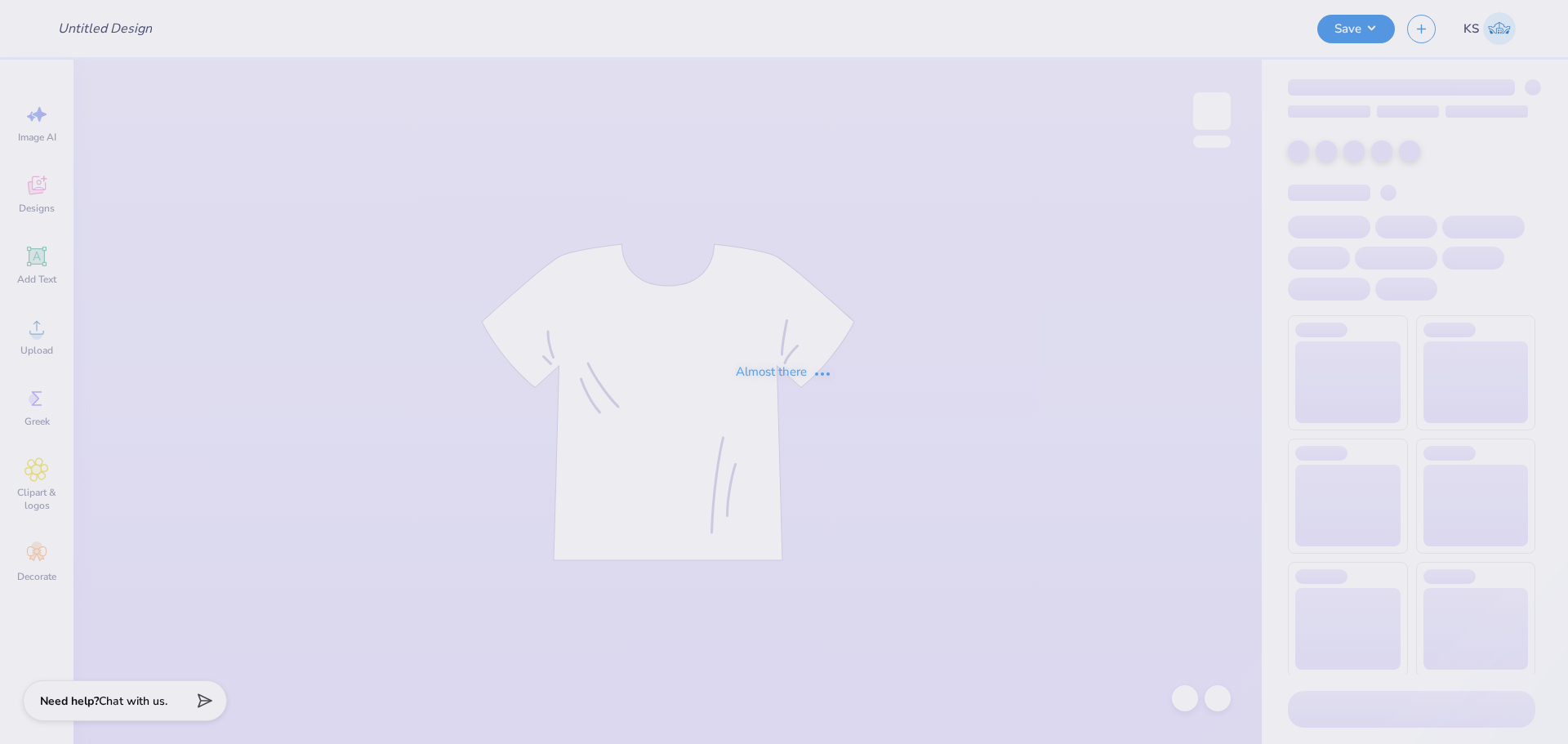
type input "Homecoming"
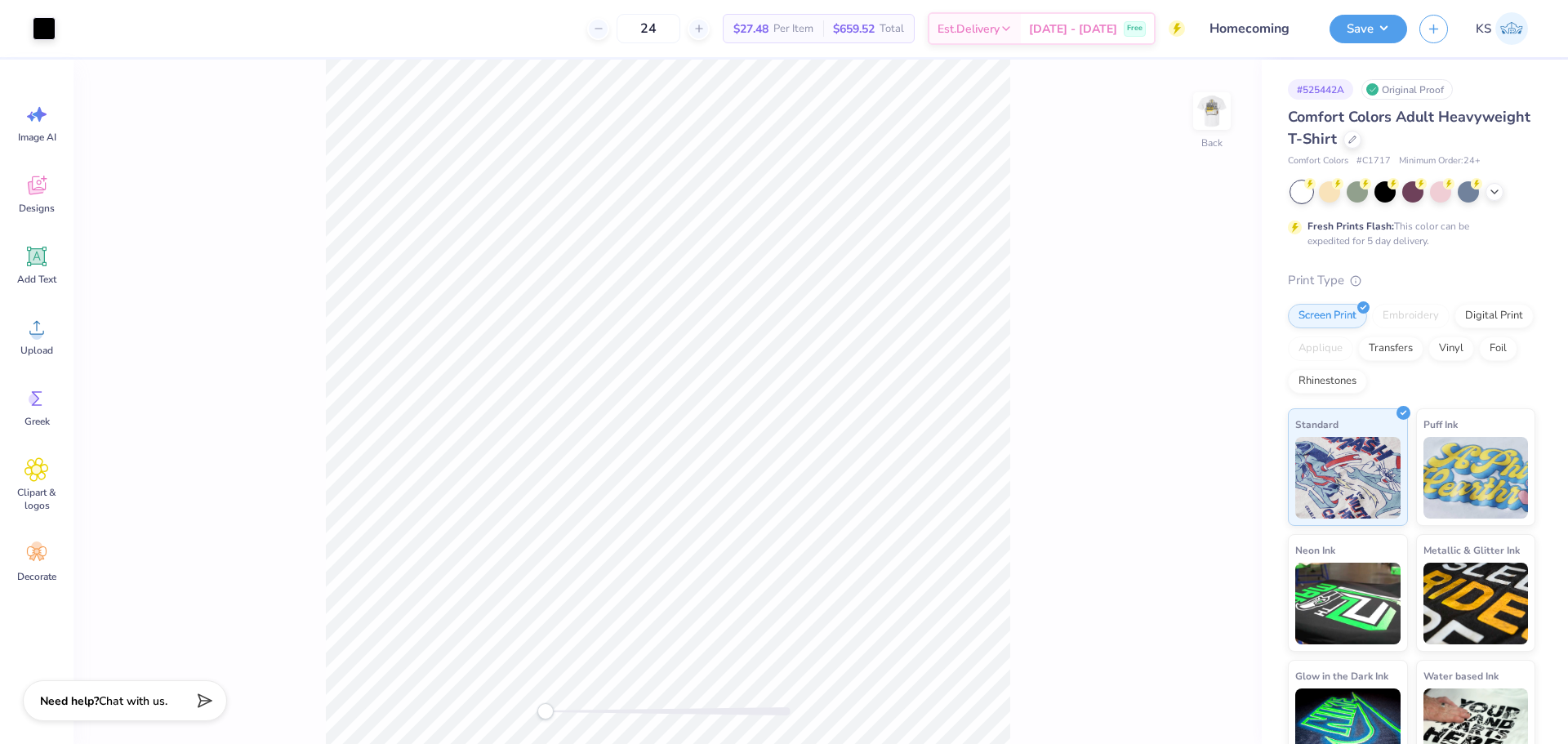
click at [1248, 116] on div "Back" at bounding box center [668, 402] width 1188 height 684
click at [1228, 112] on img at bounding box center [1212, 111] width 65 height 65
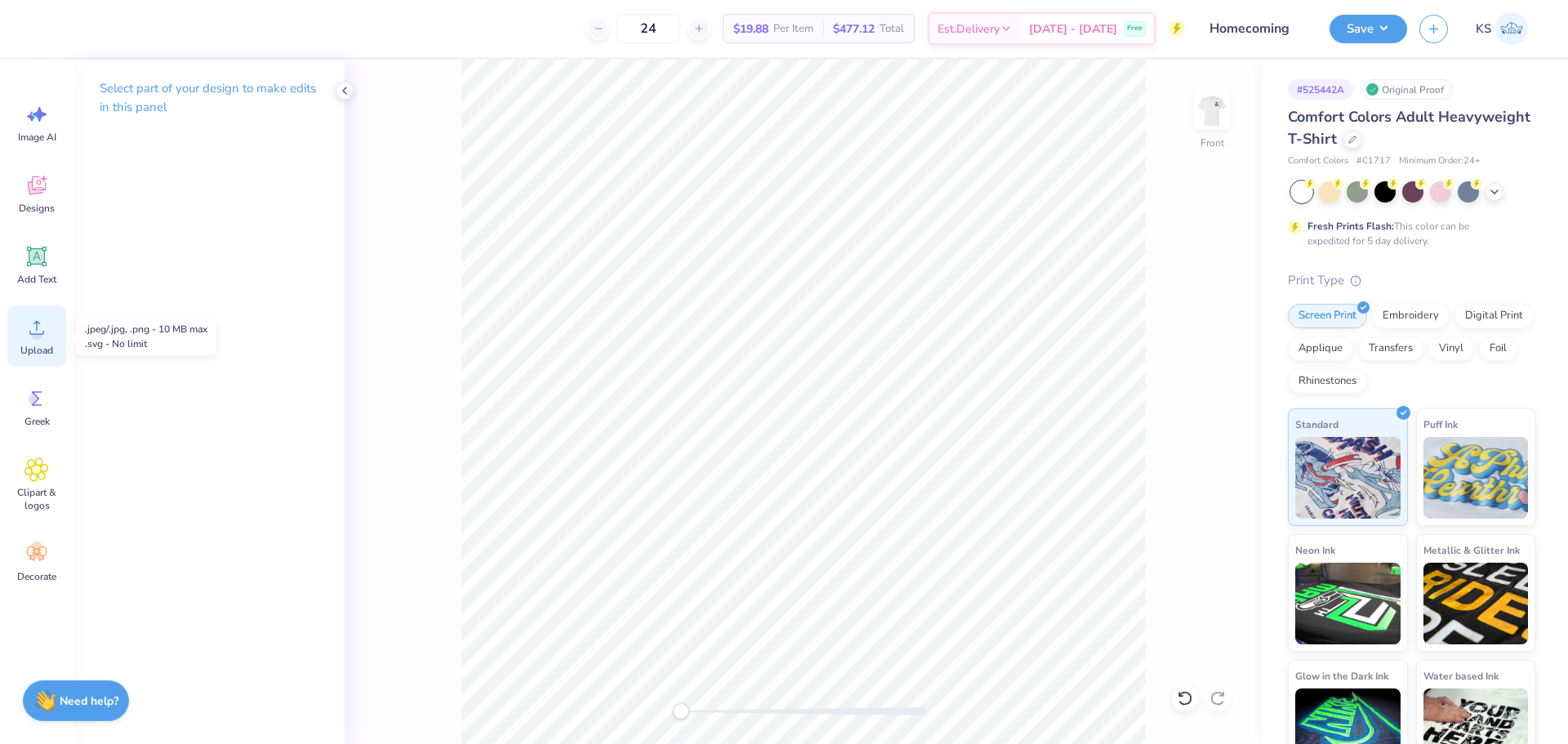
click at [32, 332] on icon at bounding box center [37, 327] width 25 height 25
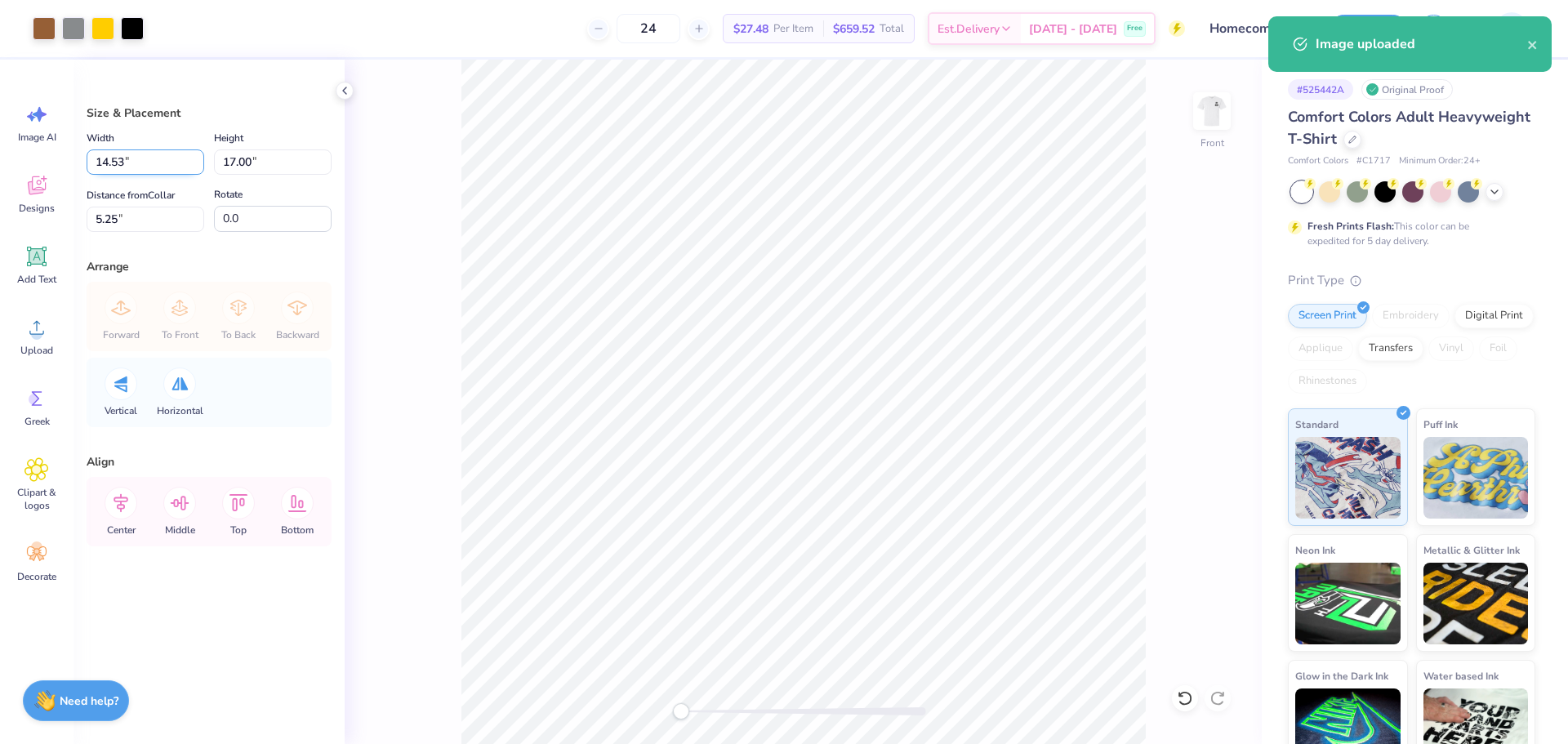
click at [132, 162] on input "14.53" at bounding box center [146, 161] width 118 height 25
type input "12.50"
type input "14.62"
click at [160, 216] on input "6.44" at bounding box center [146, 218] width 118 height 25
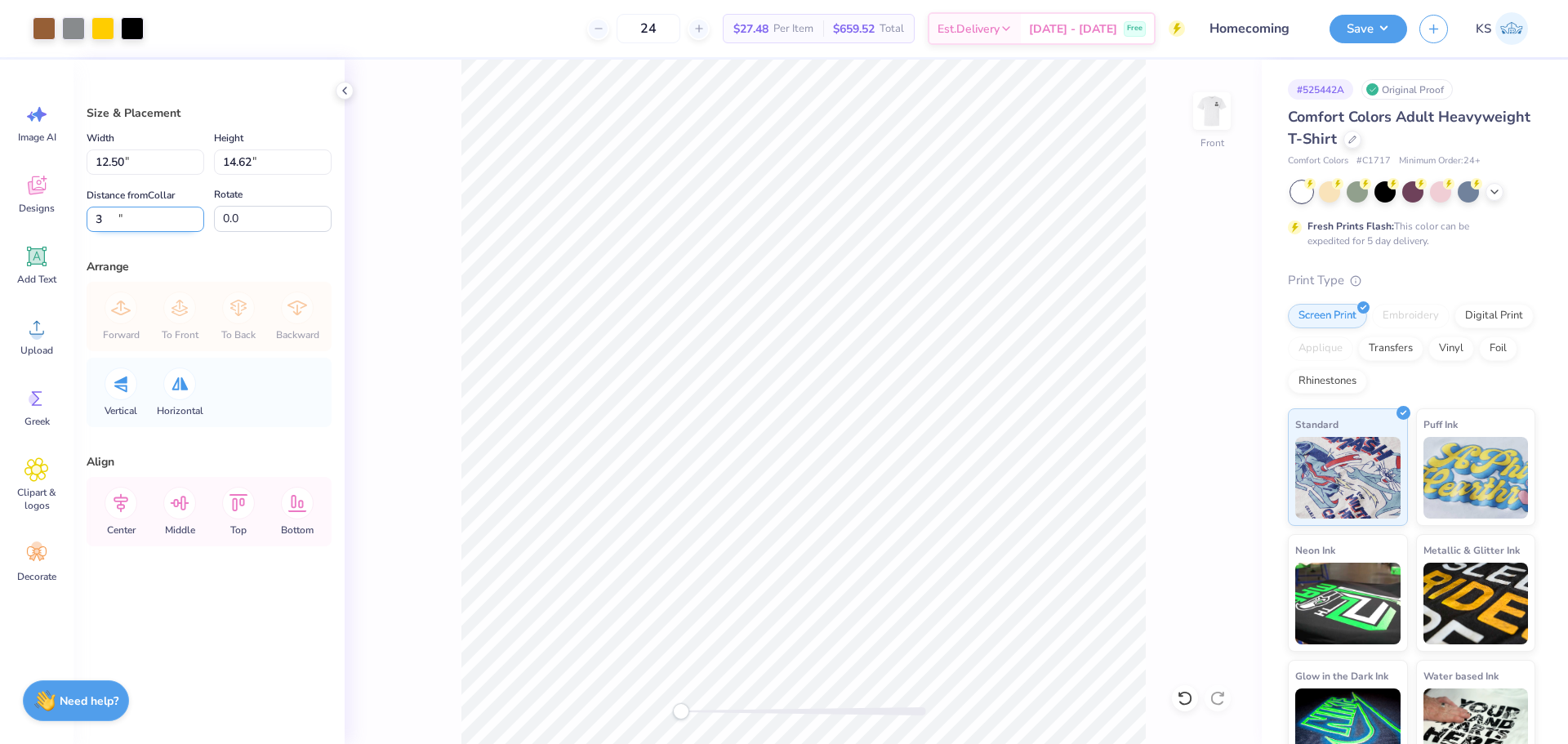
type input "3"
click at [1381, 24] on button "Save" at bounding box center [1368, 26] width 77 height 29
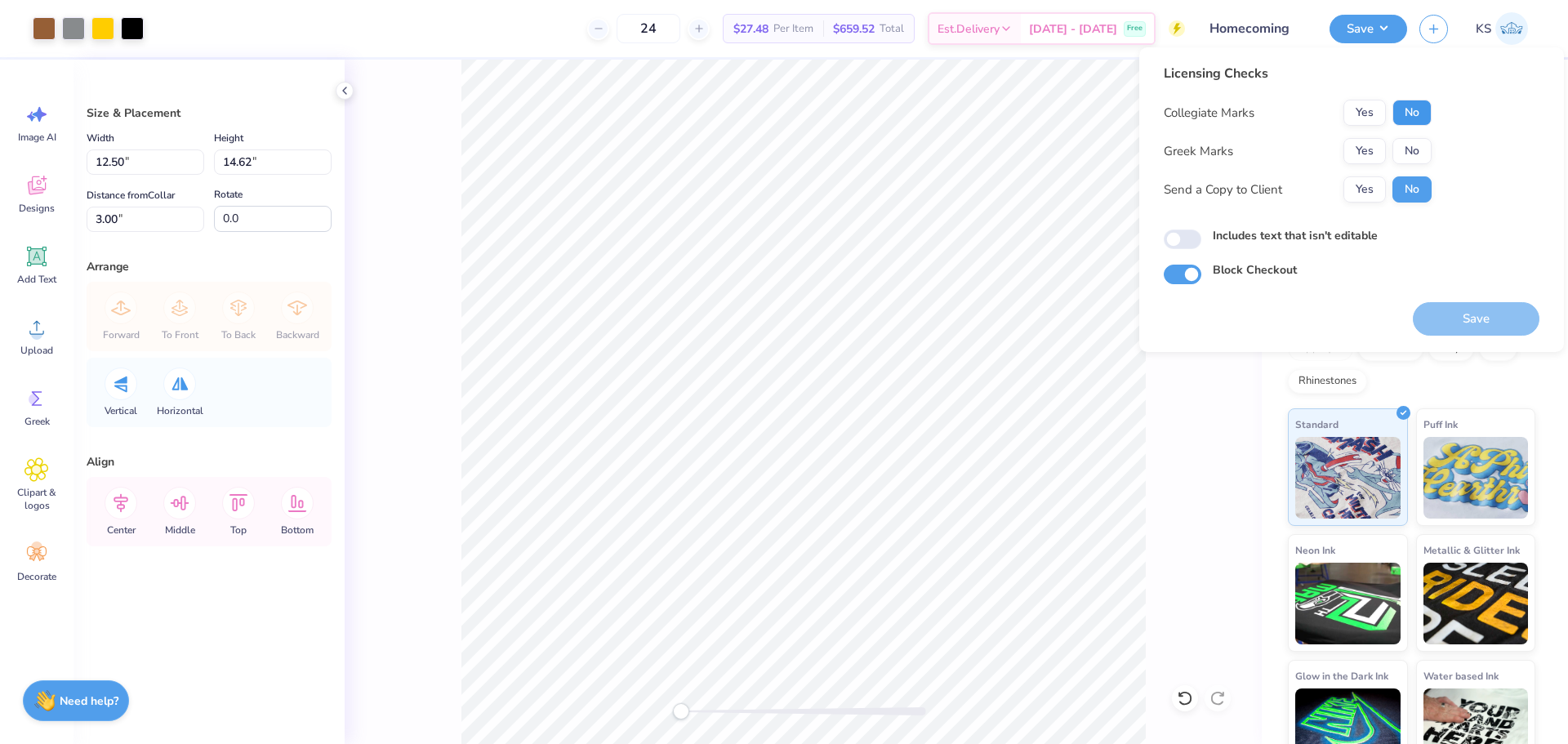
drag, startPoint x: 1403, startPoint y: 118, endPoint x: 1397, endPoint y: 128, distance: 11.7
click at [1403, 119] on button "No" at bounding box center [1411, 113] width 39 height 26
drag, startPoint x: 1379, startPoint y: 143, endPoint x: 1386, endPoint y: 173, distance: 30.8
click at [1379, 145] on button "Yes" at bounding box center [1364, 151] width 42 height 26
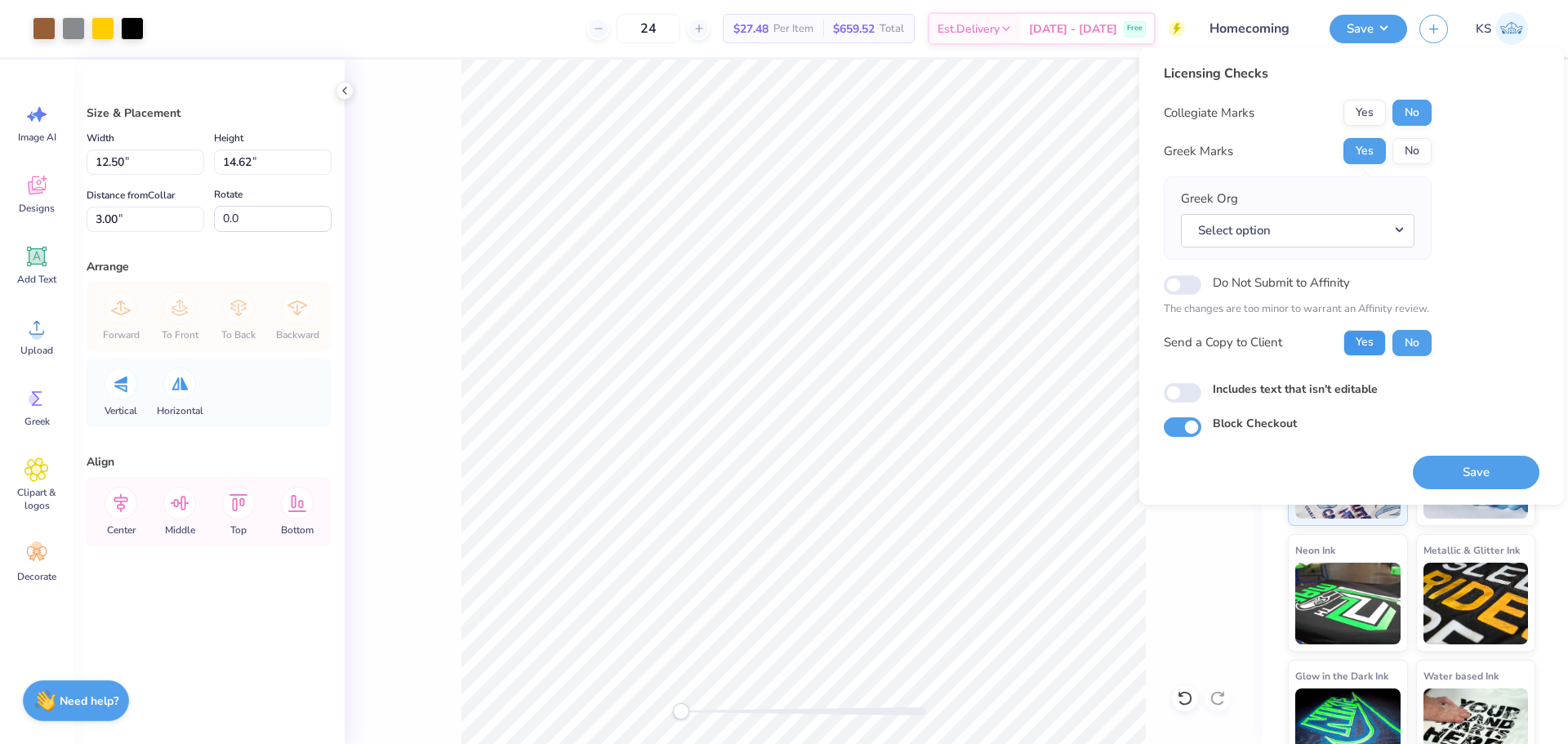
click at [1364, 346] on button "Yes" at bounding box center [1364, 343] width 42 height 26
click at [1341, 231] on button "Select option" at bounding box center [1297, 231] width 233 height 33
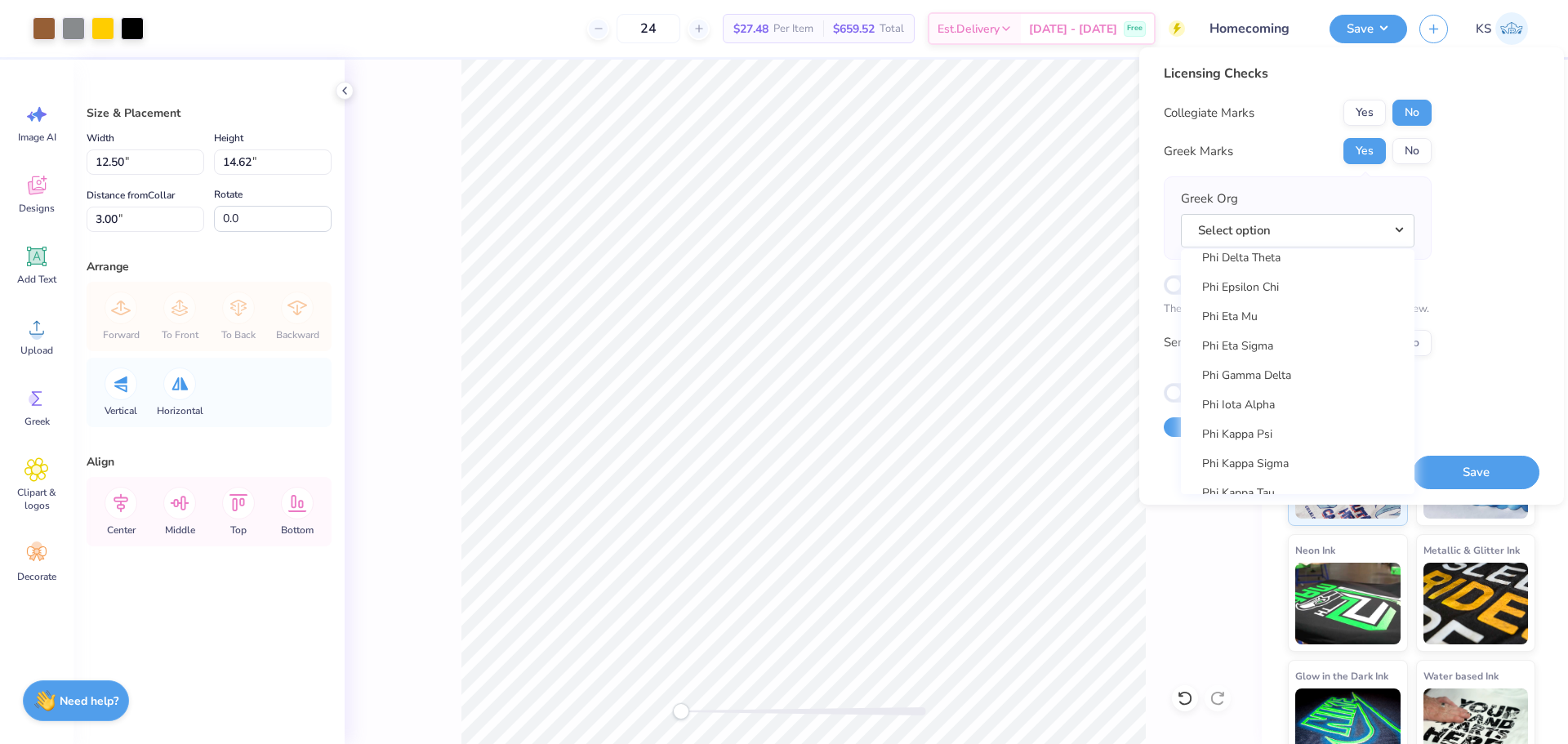
scroll to position [8561, 0]
click at [1292, 261] on link "Phi Delta Theta" at bounding box center [1297, 260] width 220 height 27
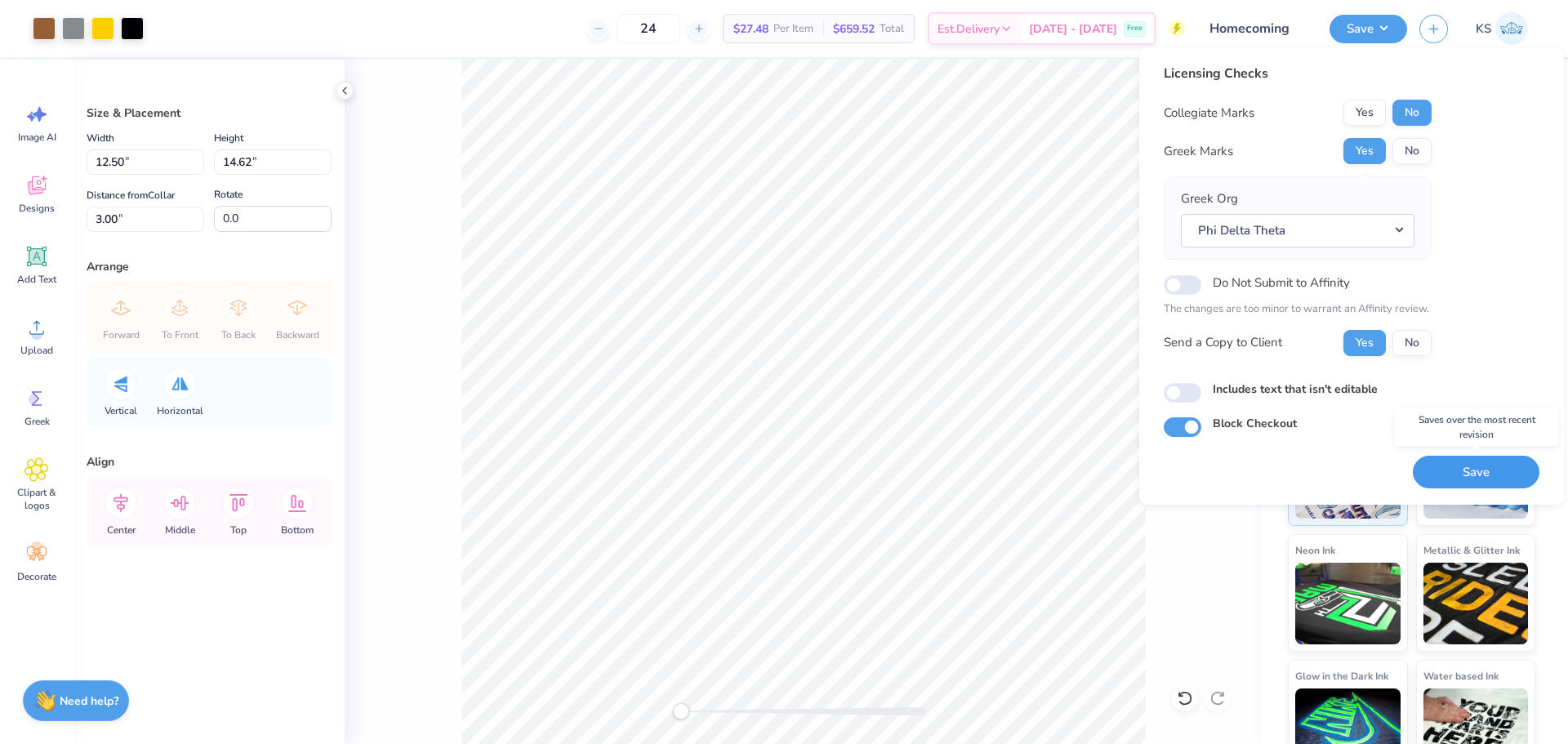
click at [1475, 476] on button "Save" at bounding box center [1476, 472] width 126 height 33
